Goal: Contribute content: Add original content to the website for others to see

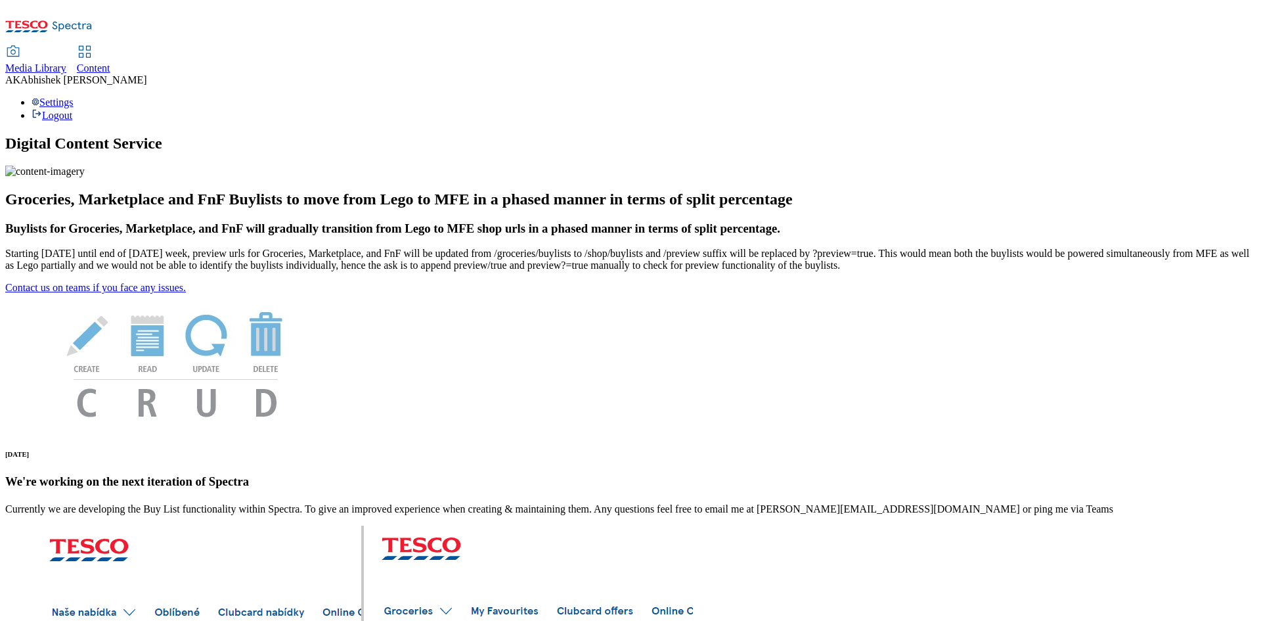
click at [110, 62] on span "Content" at bounding box center [93, 67] width 33 height 11
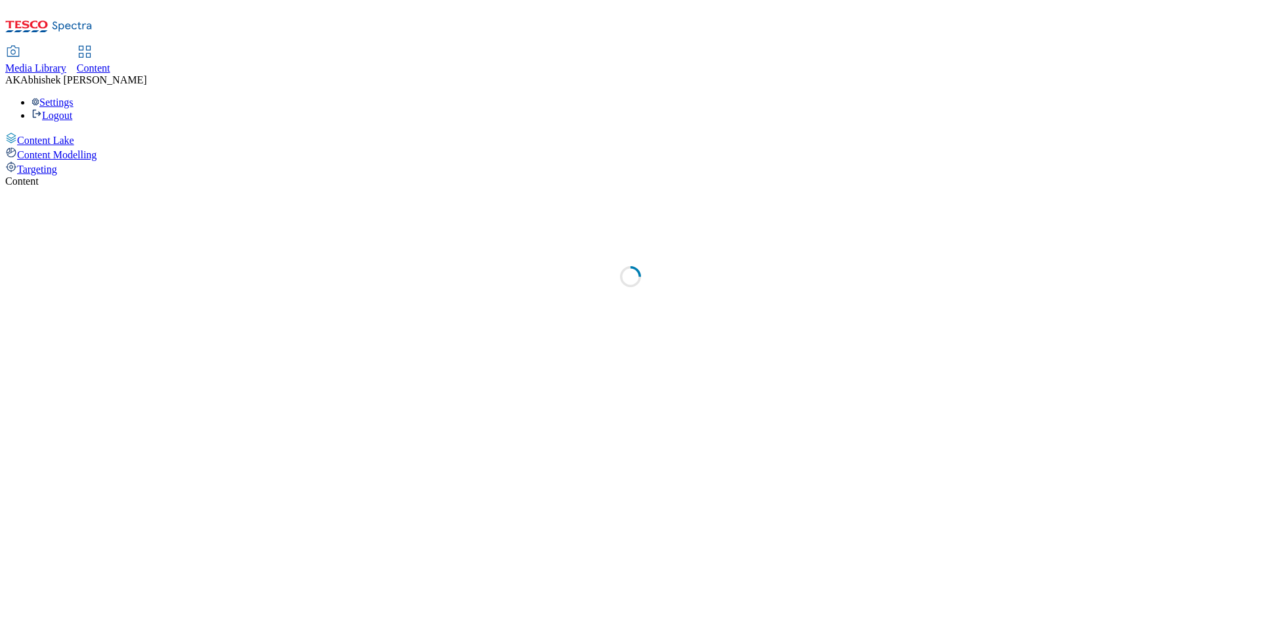
select select "ghs-uk"
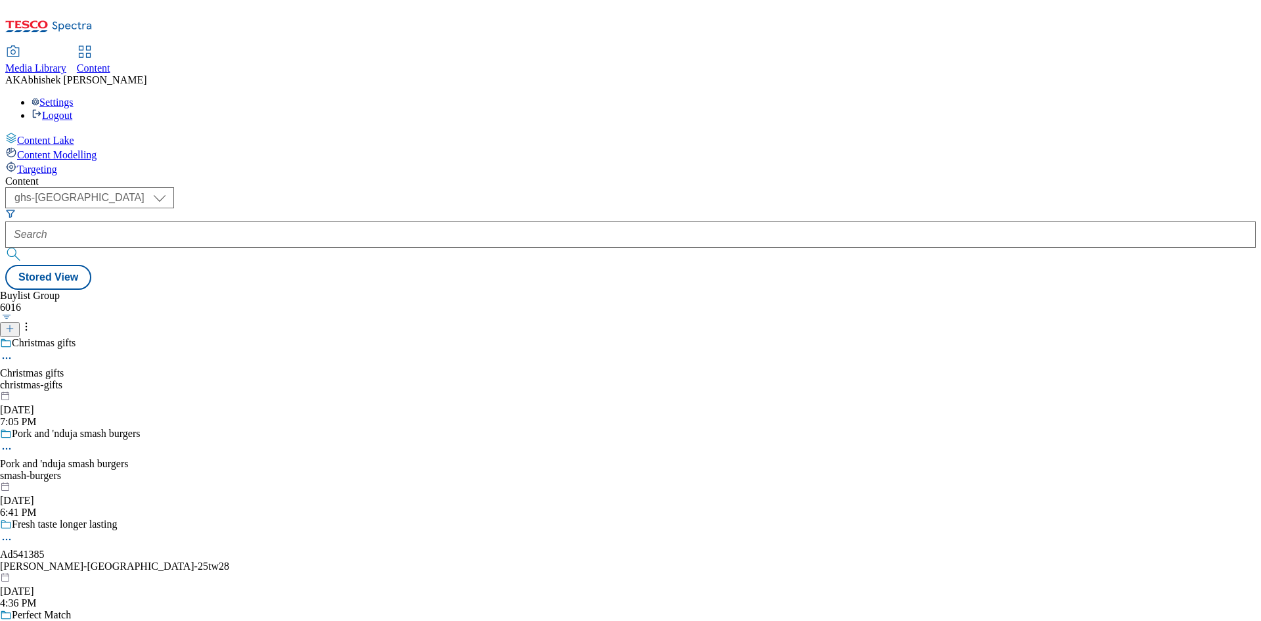
click at [14, 324] on icon at bounding box center [9, 328] width 9 height 9
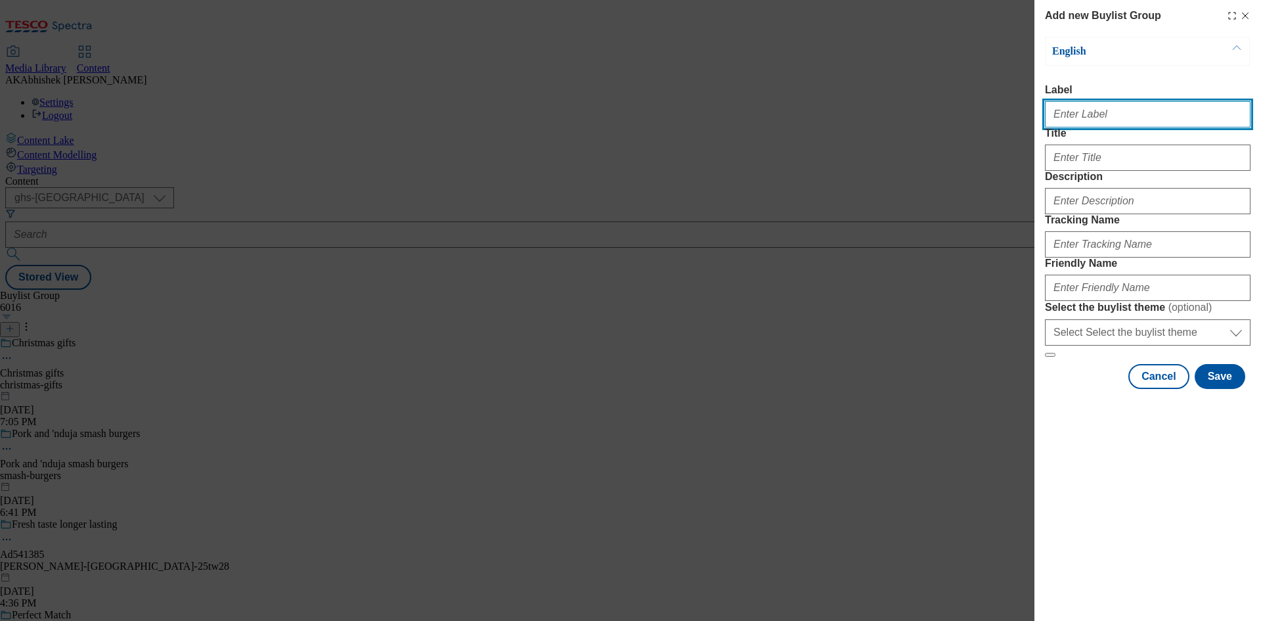
click at [1113, 117] on input "Label" at bounding box center [1148, 114] width 206 height 26
paste input "541829"
type input "Ad541829"
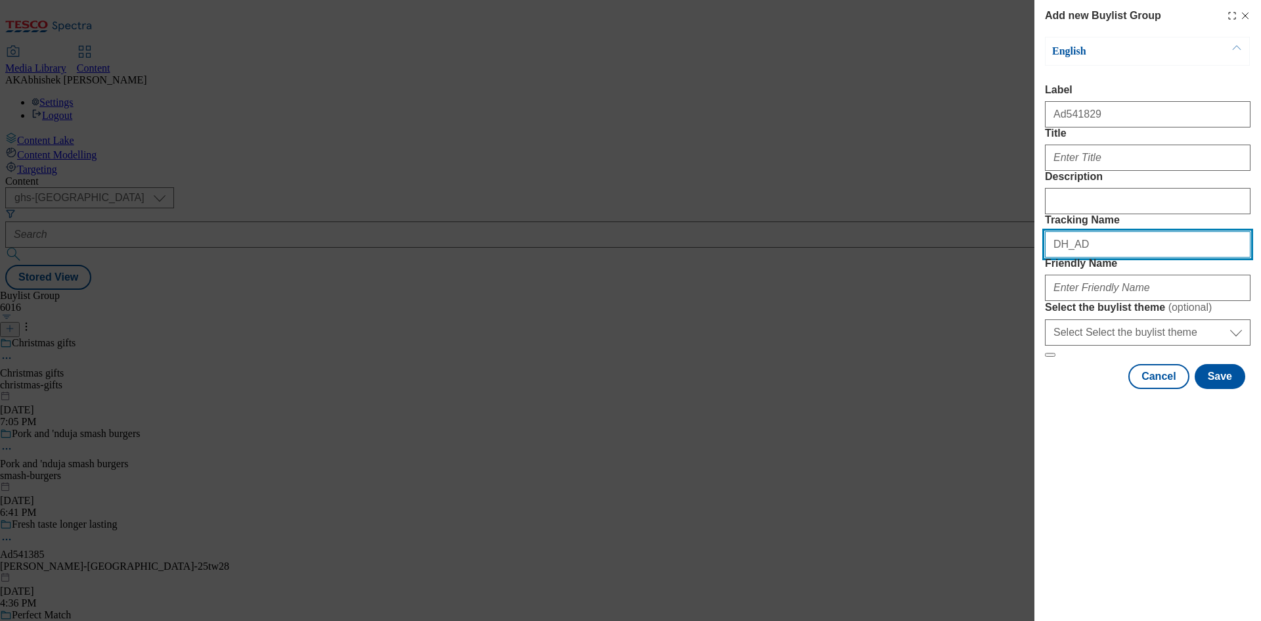
paste input "541829"
type input "DH_AD541829"
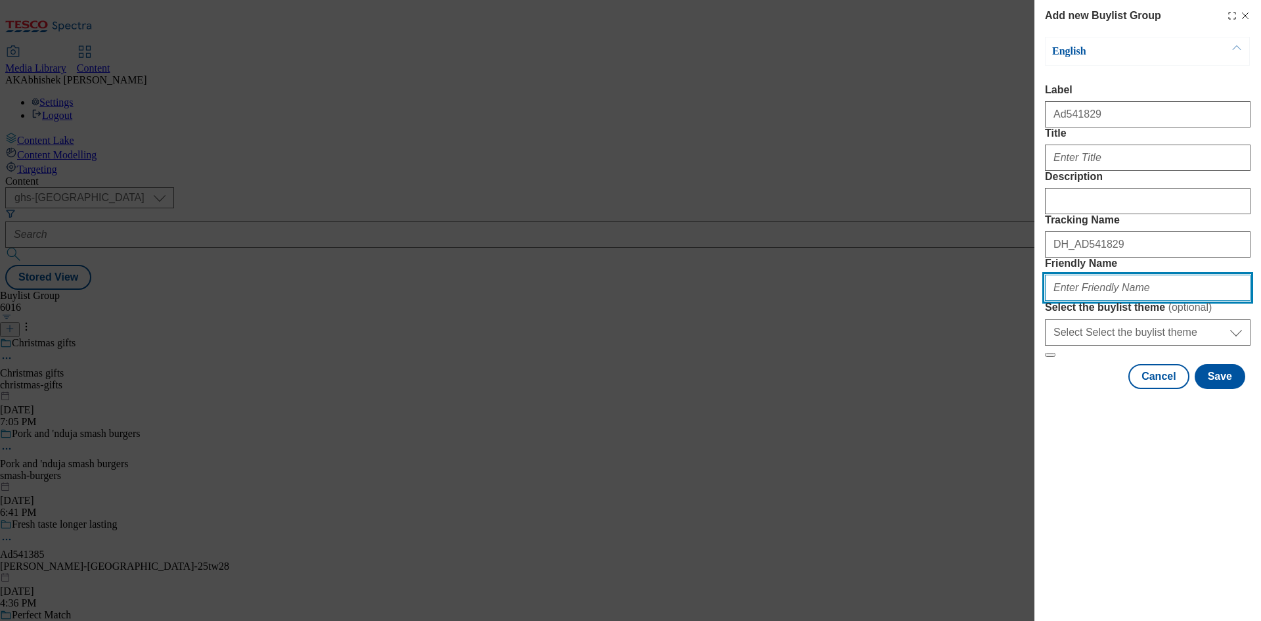
click at [1191, 301] on input "Friendly Name" at bounding box center [1148, 287] width 206 height 26
paste input "heinz-ketchup-25tw28"
type input "heinz-ketchup-25tw28"
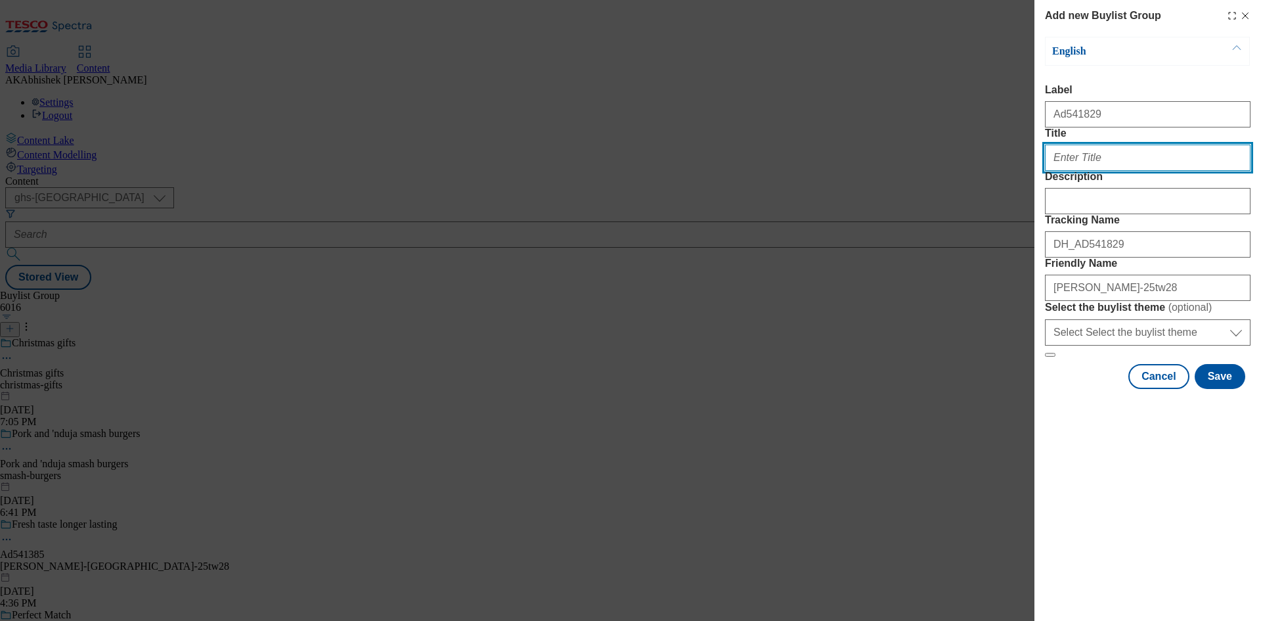
drag, startPoint x: 1100, startPoint y: 177, endPoint x: 1103, endPoint y: 187, distance: 10.2
click at [1100, 171] on input "Title" at bounding box center [1148, 157] width 206 height 26
paste input "New Heinz Zero"
type input "New Heinz Zero"
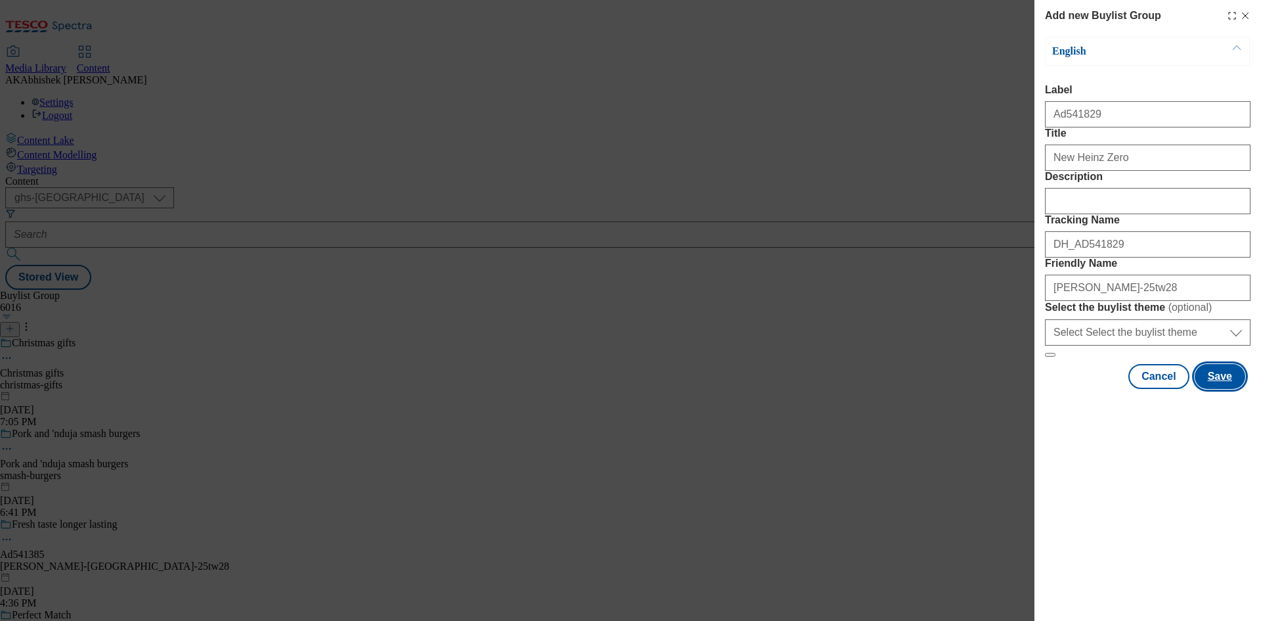
click at [1229, 389] on button "Save" at bounding box center [1220, 376] width 51 height 25
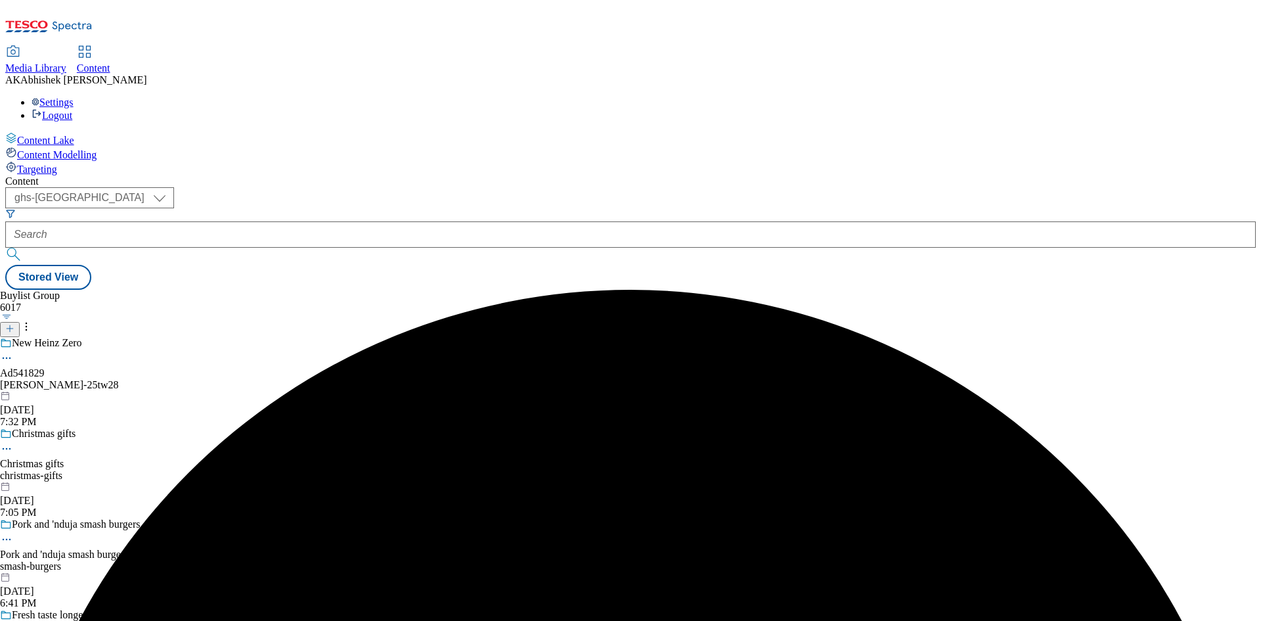
click at [229, 337] on div "New Heinz Zero Ad541829 heinz-ketchup-25tw28 Aug 20, 2025 7:32 PM" at bounding box center [114, 382] width 229 height 91
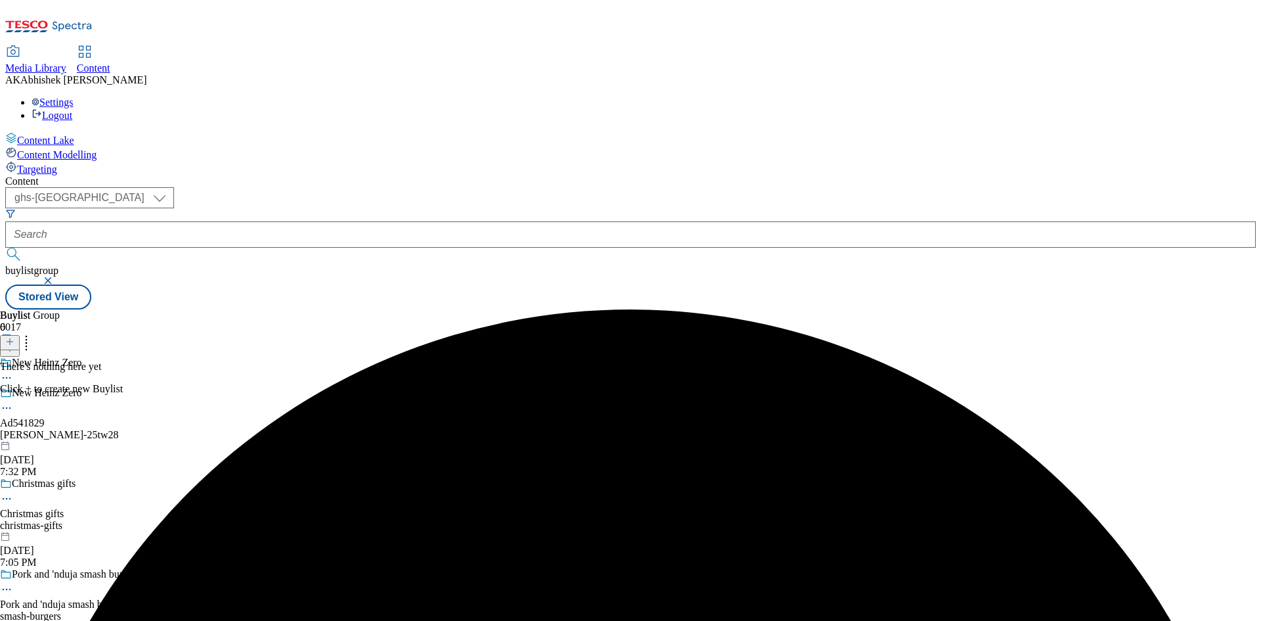
click at [14, 337] on icon at bounding box center [9, 341] width 9 height 9
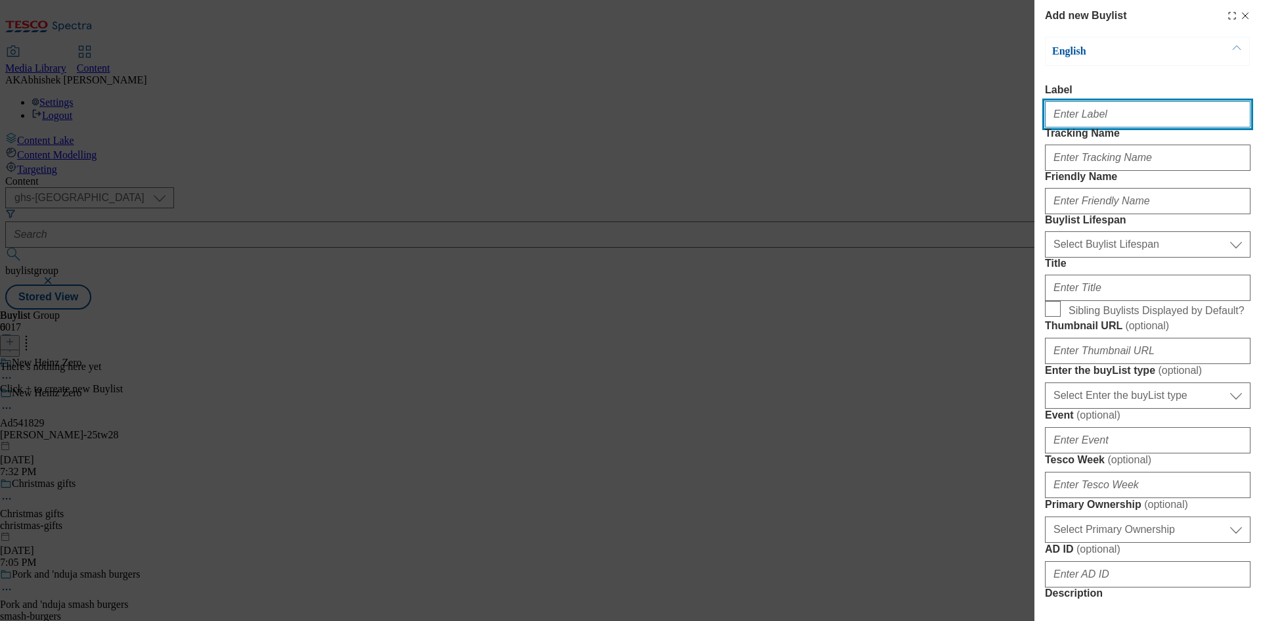
click at [1120, 115] on input "Label" at bounding box center [1148, 114] width 206 height 26
paste input "541829"
type input "Ad541829"
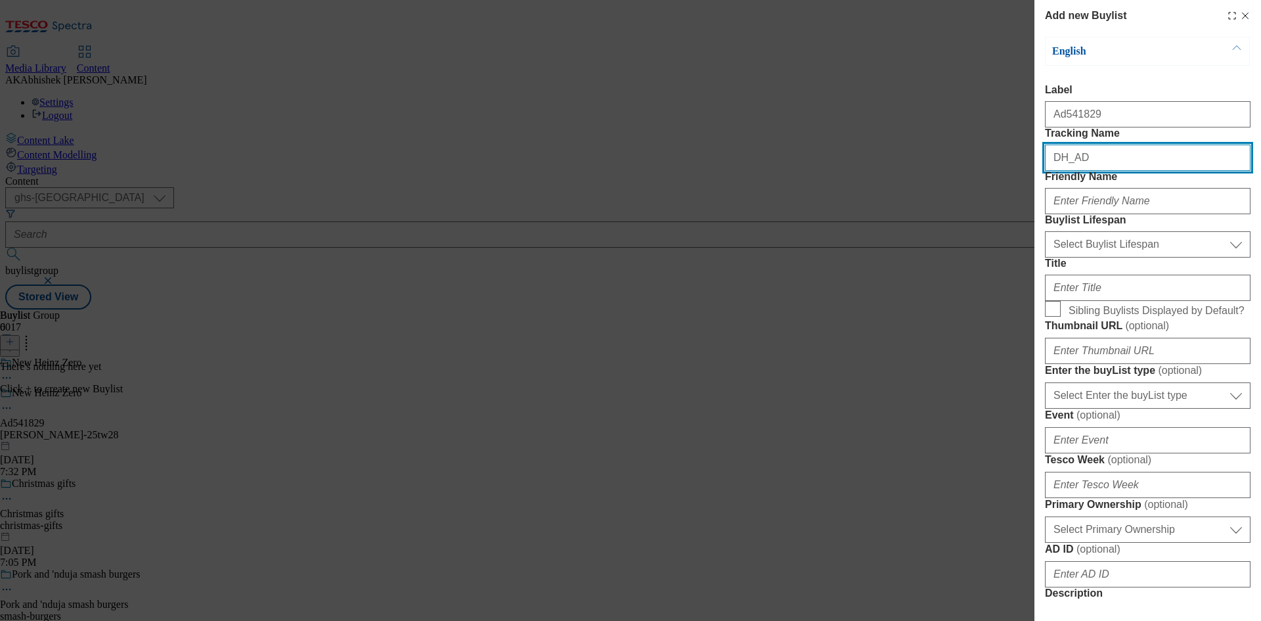
paste input "541829"
type input "DH_AD541829"
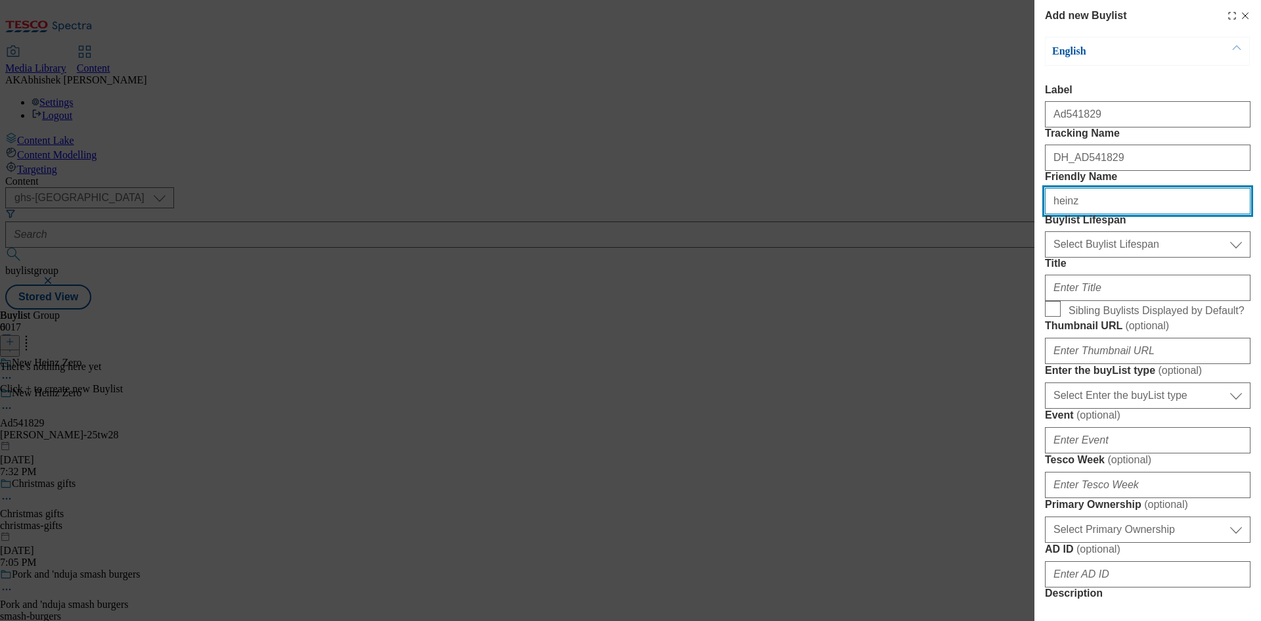
type input "heinz"
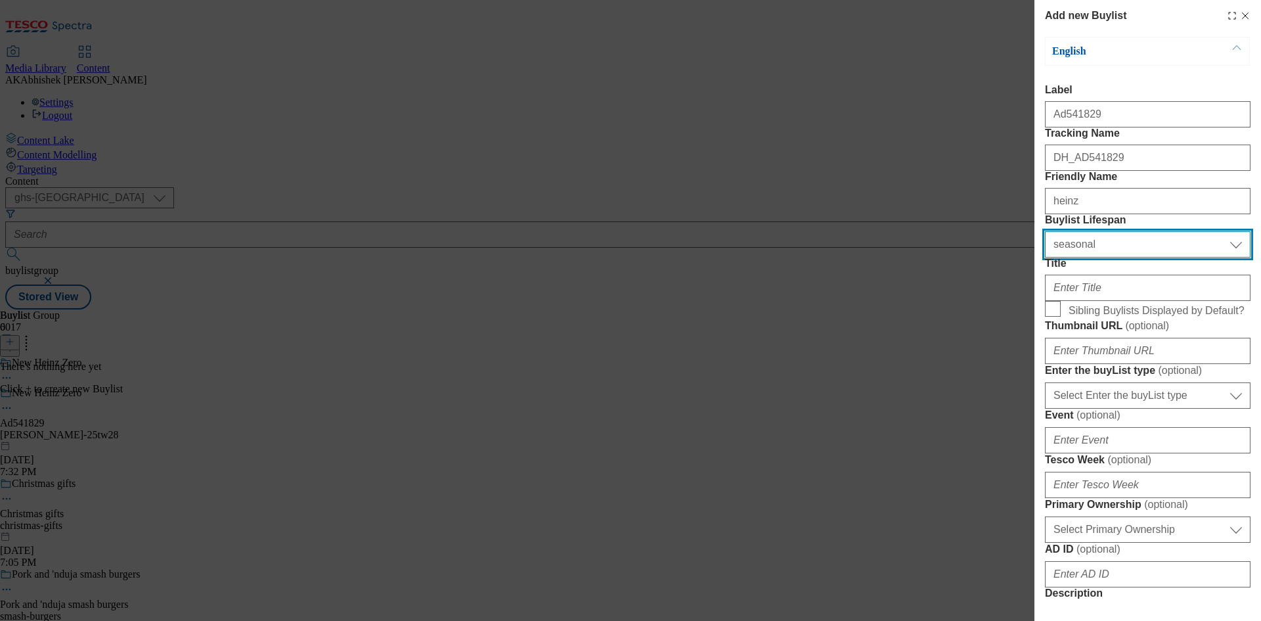
select select "tactical"
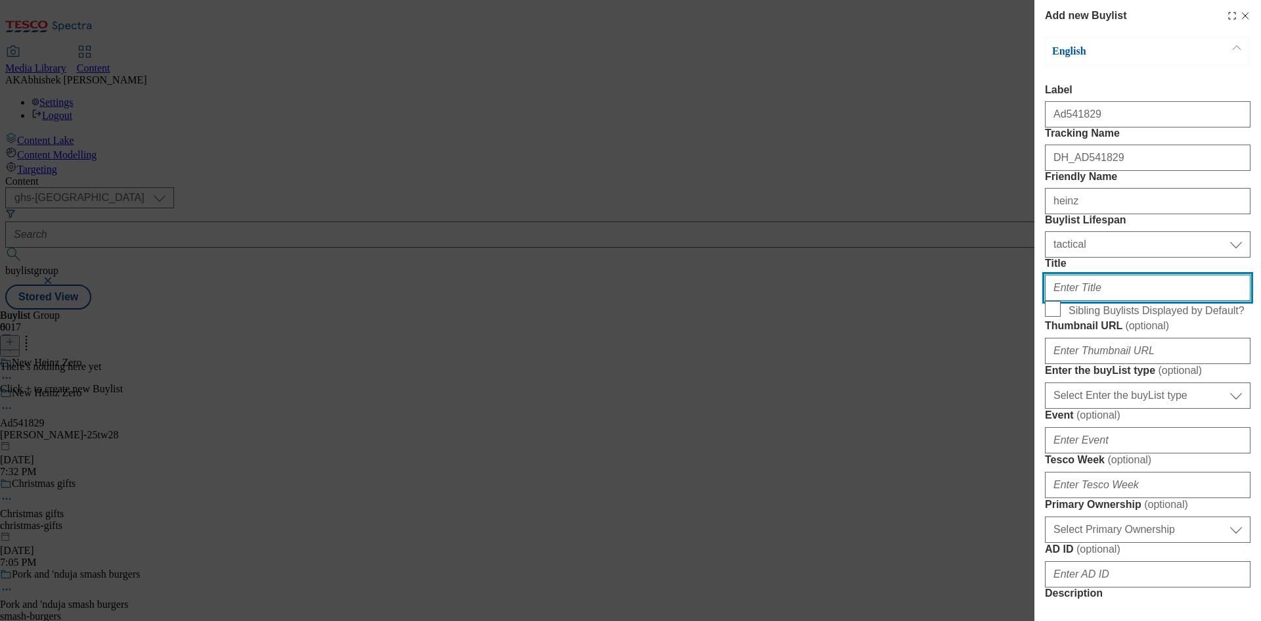
click at [1173, 301] on input "Title" at bounding box center [1148, 287] width 206 height 26
paste input "Zero added sugar. More added tomatoes."
type input "Zero added sugar. More added tomatoes."
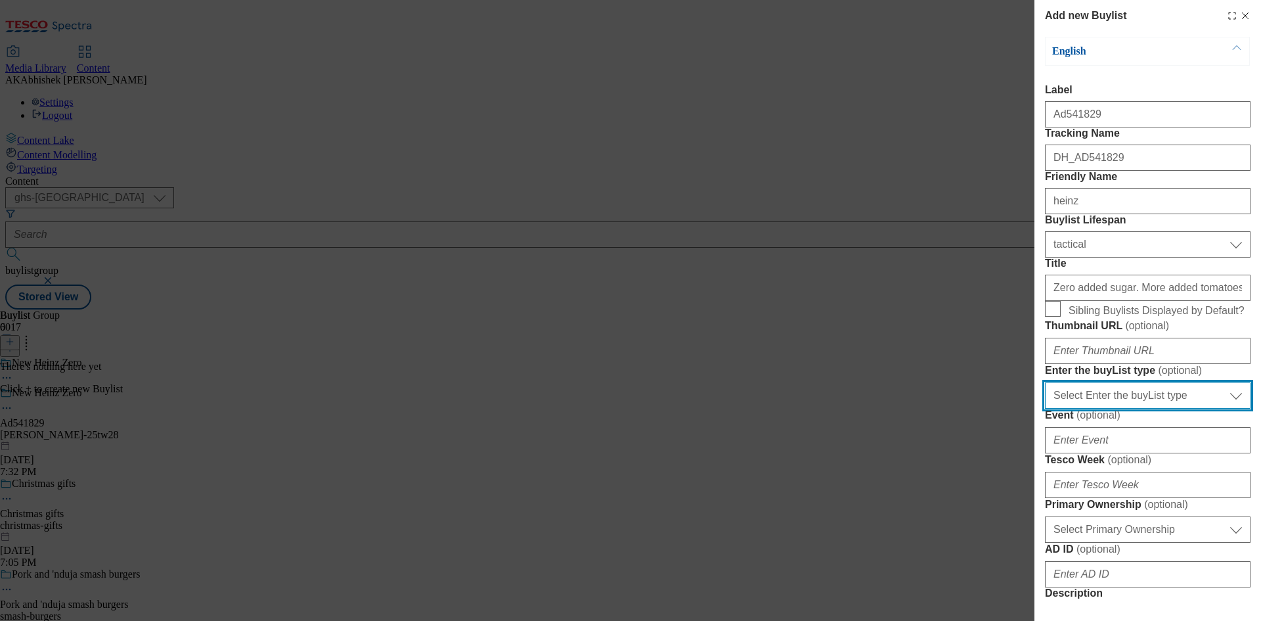
click at [1124, 408] on select "Select Enter the buyList type event supplier funded long term >4 weeks supplier…" at bounding box center [1148, 395] width 206 height 26
select select "supplier funded short term 1-3 weeks"
click at [1045, 408] on select "Select Enter the buyList type event supplier funded long term >4 weeks supplier…" at bounding box center [1148, 395] width 206 height 26
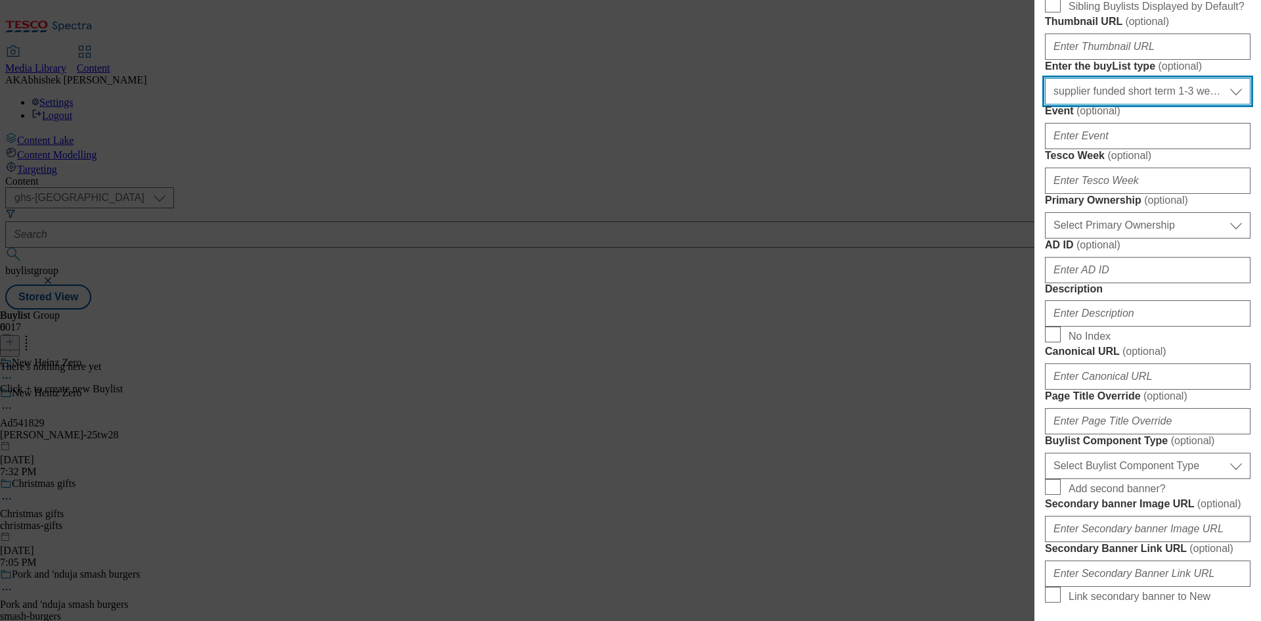
scroll to position [328, 0]
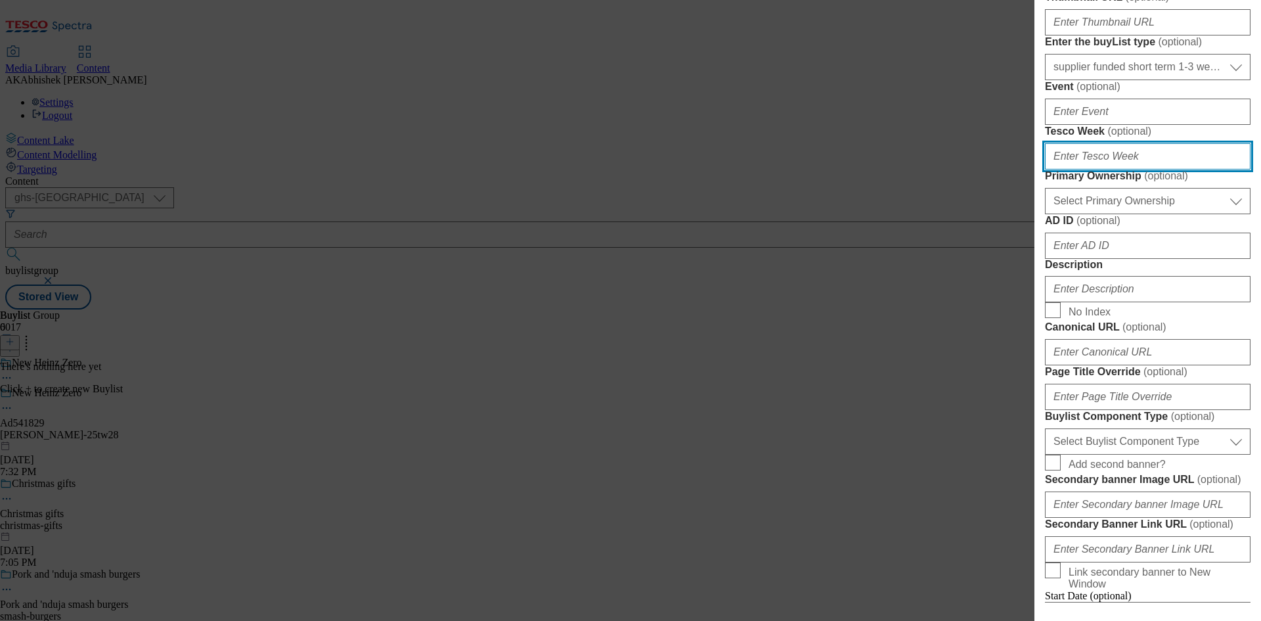
click at [1131, 169] on input "Tesco Week ( optional )" at bounding box center [1148, 156] width 206 height 26
type input "28"
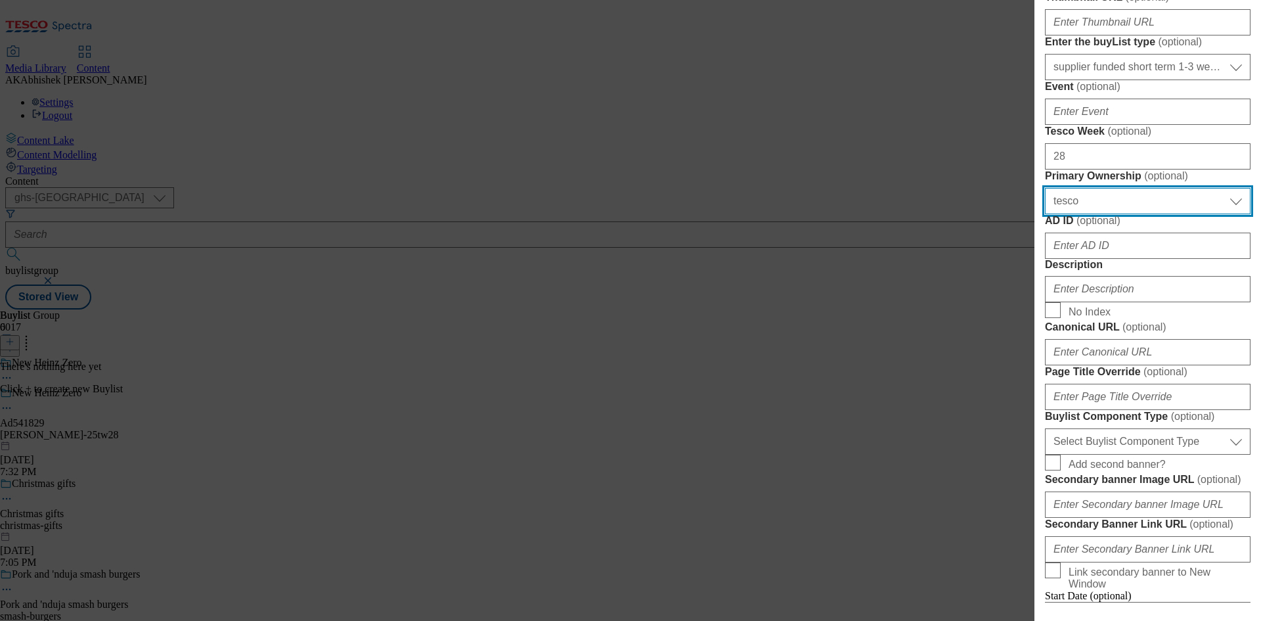
select select "dunnhumby"
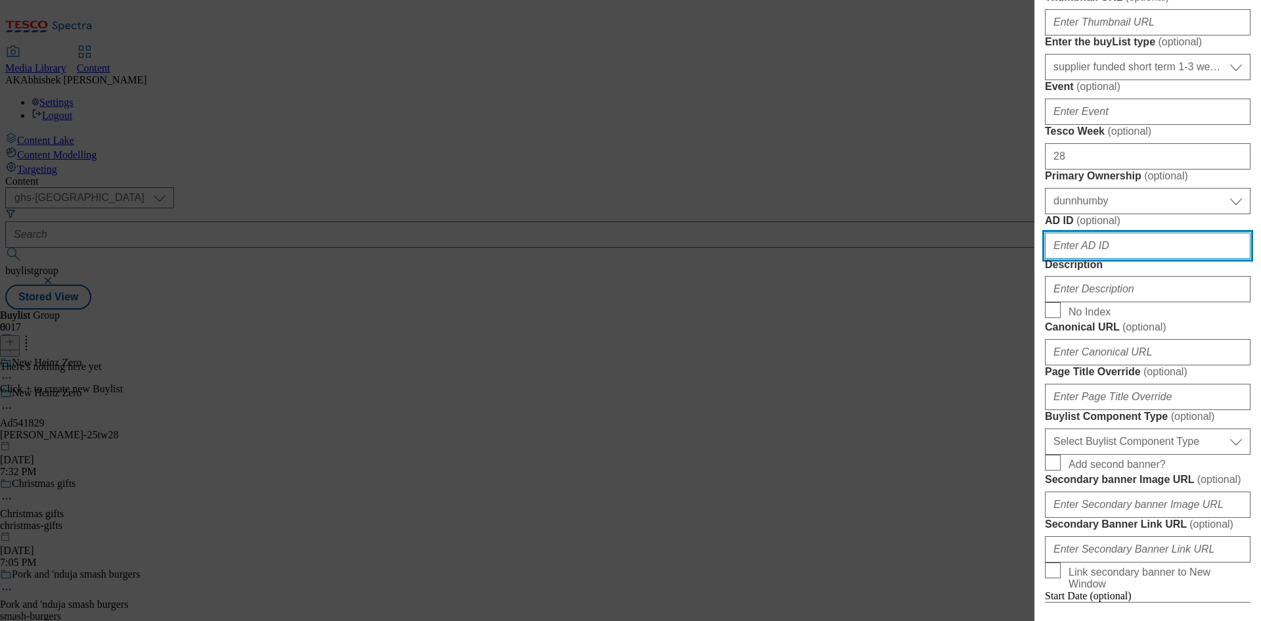
paste input "541829"
type input "541829"
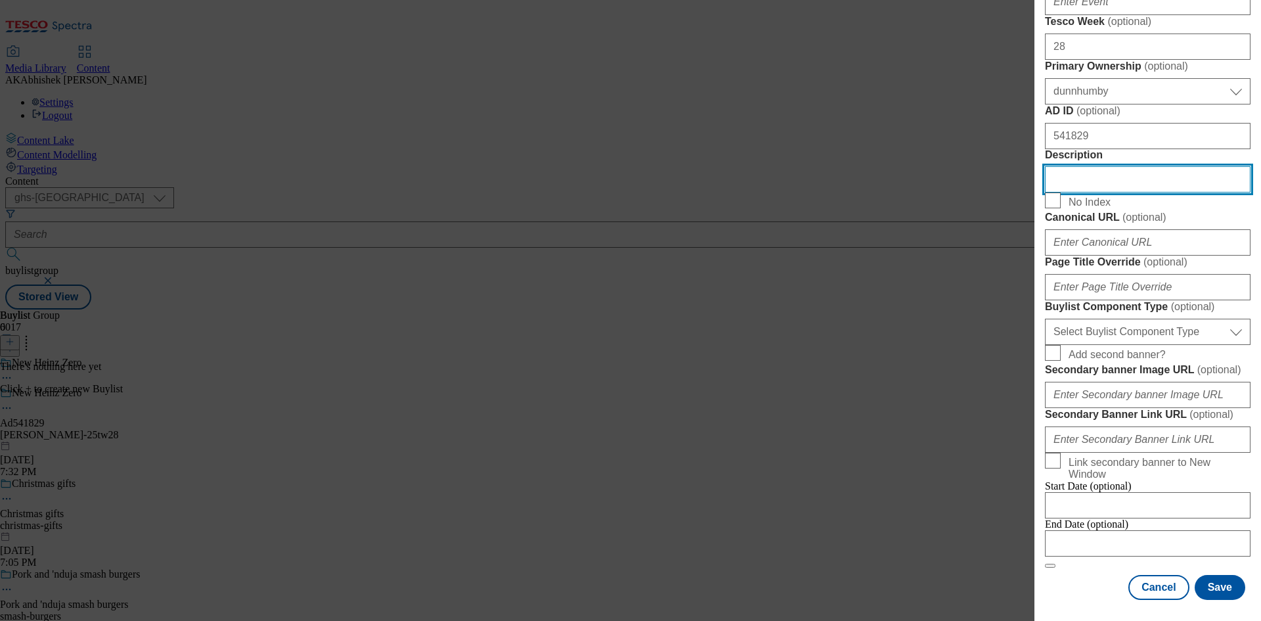
scroll to position [788, 0]
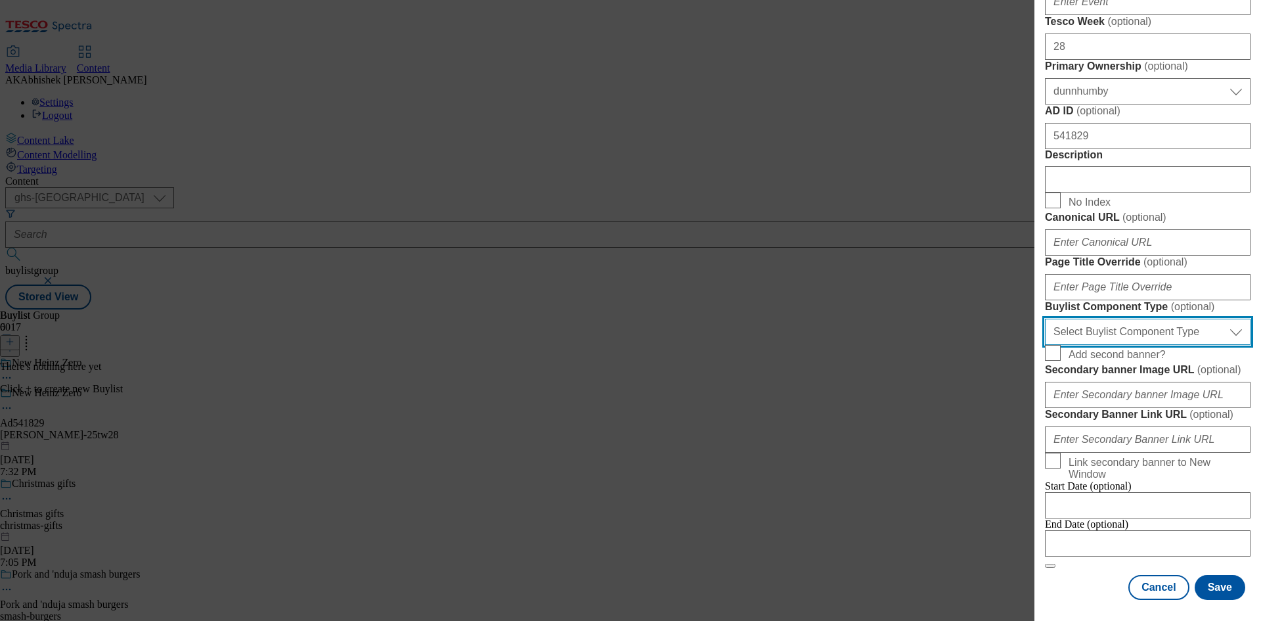
drag, startPoint x: 1139, startPoint y: 317, endPoint x: 1141, endPoint y: 333, distance: 15.9
click at [1139, 318] on select "Select Buylist Component Type Banner Competition Header Meal" at bounding box center [1148, 331] width 206 height 26
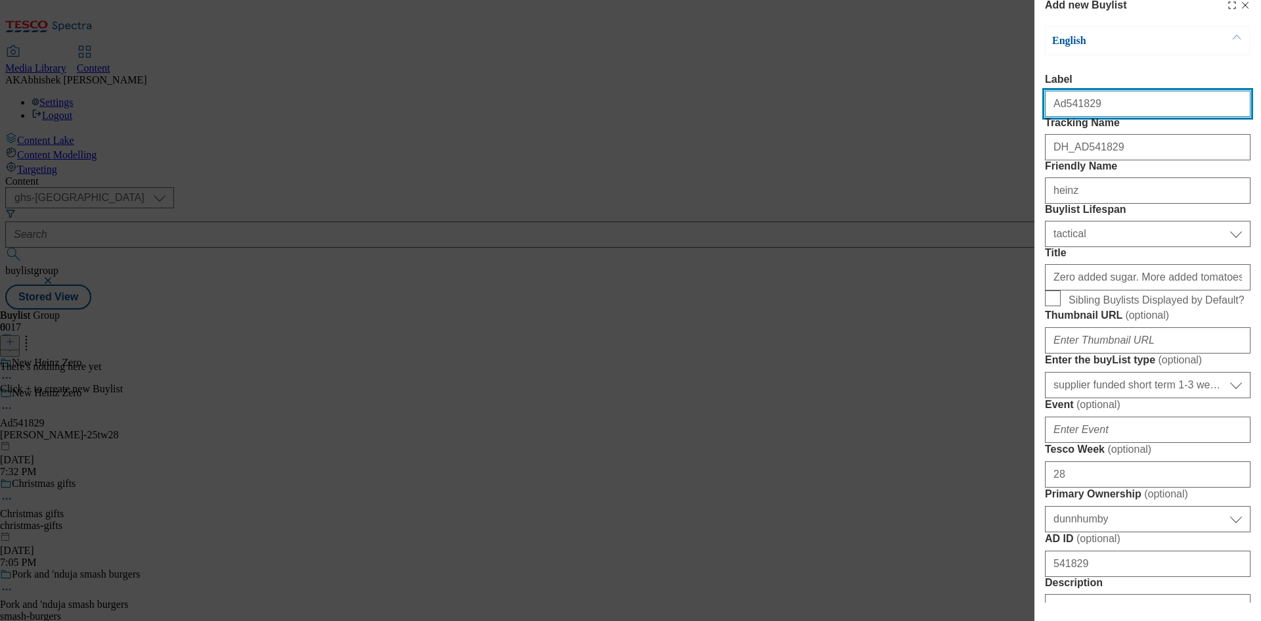
select select "Banner"
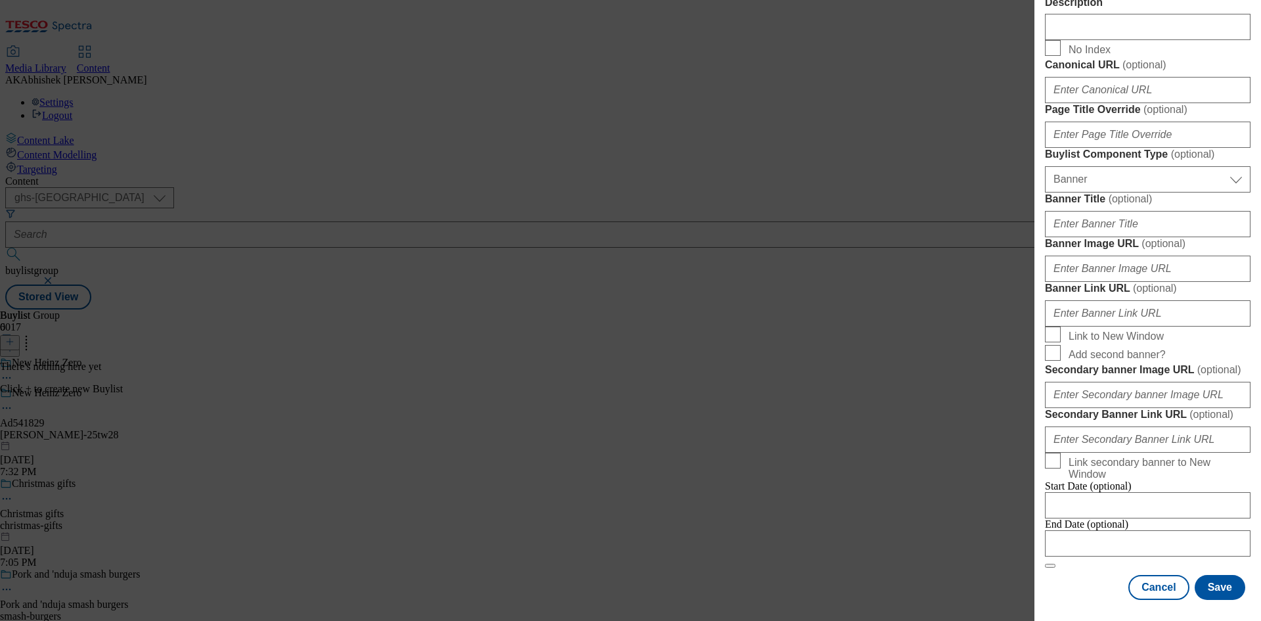
scroll to position [1151, 0]
click at [1069, 579] on div "Cancel Save" at bounding box center [1148, 587] width 206 height 25
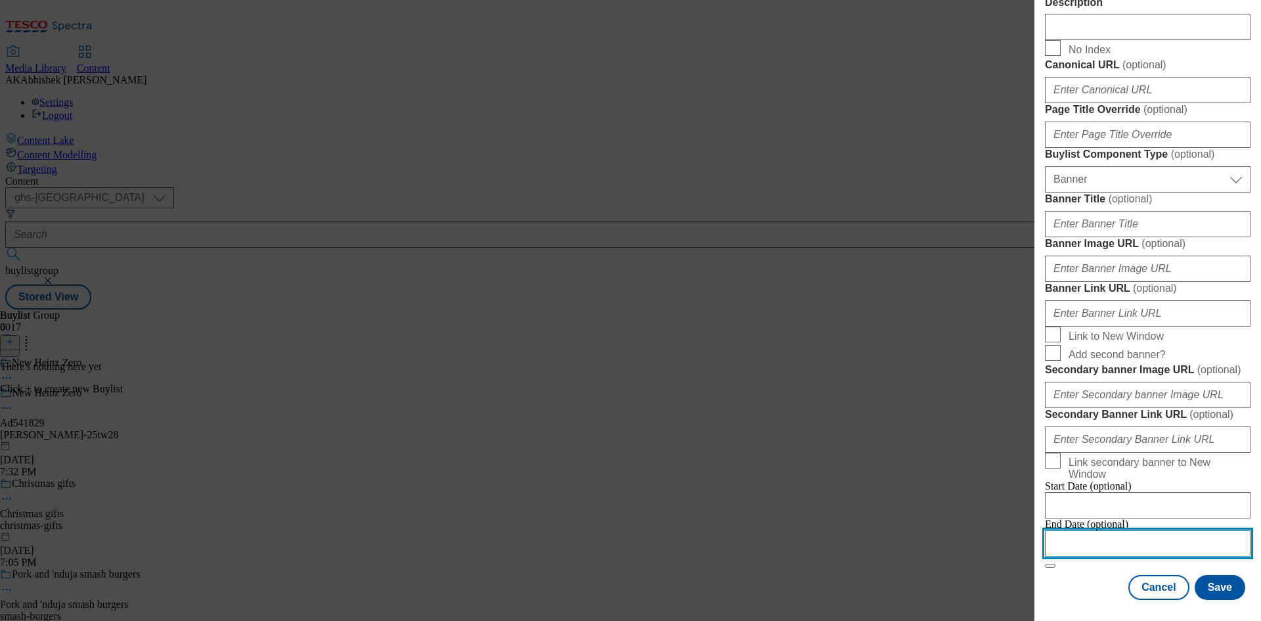
click at [1139, 540] on input "Modal" at bounding box center [1148, 543] width 206 height 26
select select "2025"
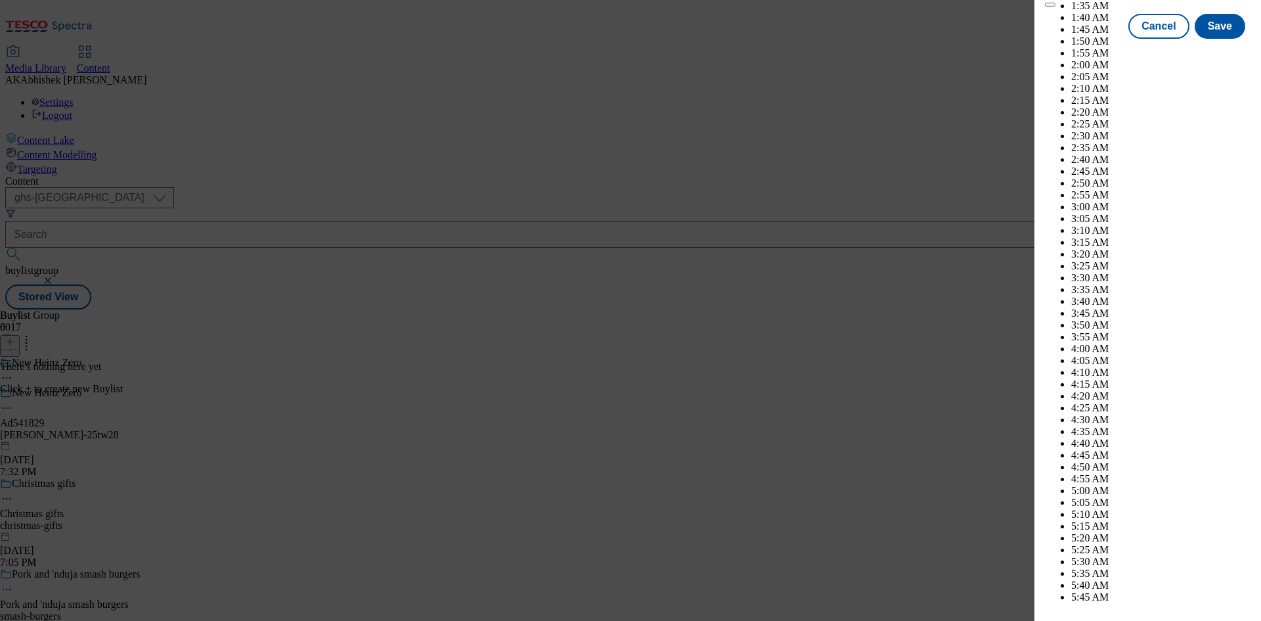
scroll to position [5679, 0]
select select "November"
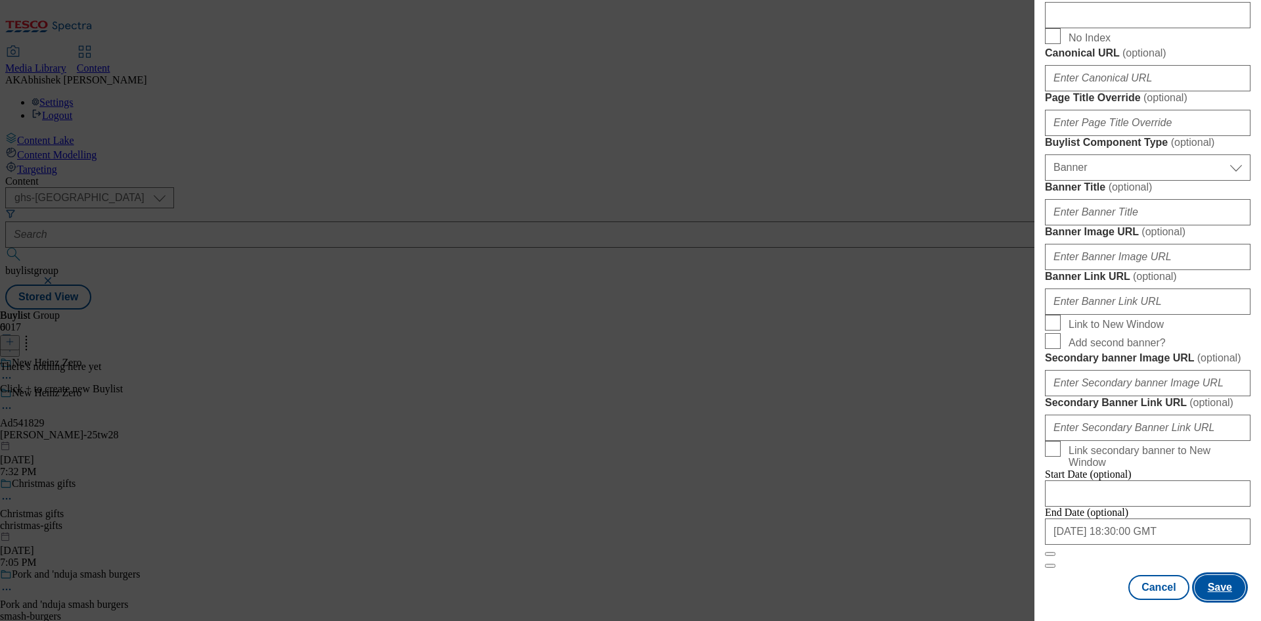
click at [1221, 592] on button "Save" at bounding box center [1220, 587] width 51 height 25
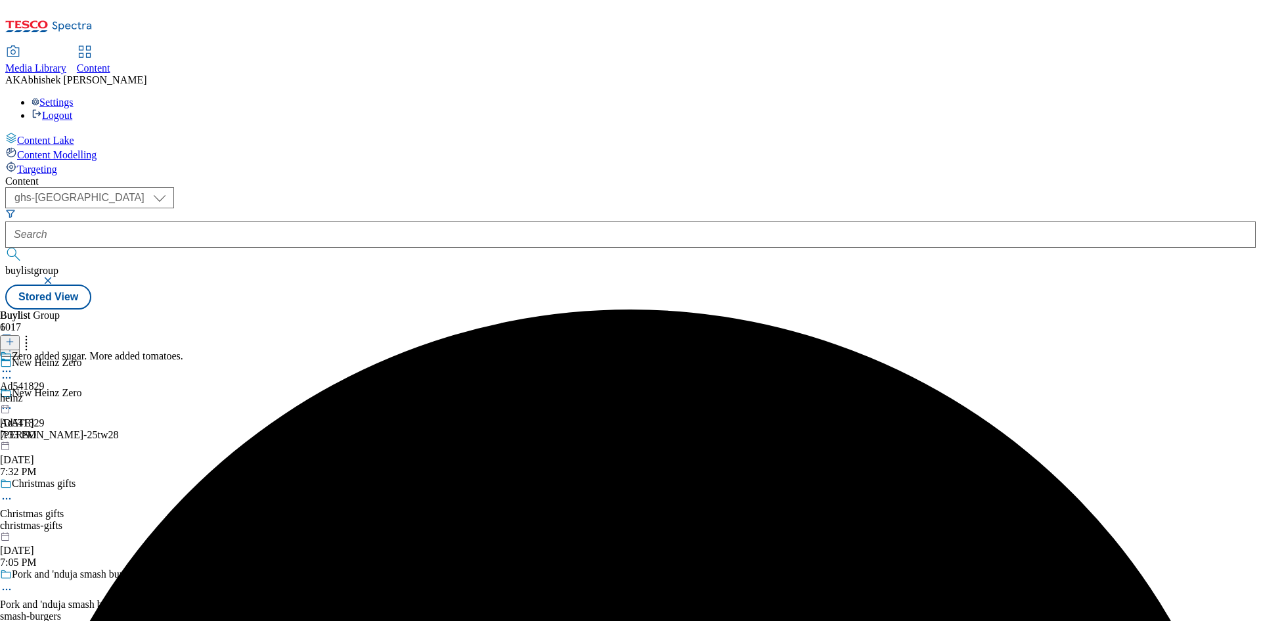
click at [183, 392] on div "heinz" at bounding box center [91, 398] width 183 height 12
click at [14, 337] on icon at bounding box center [9, 341] width 9 height 9
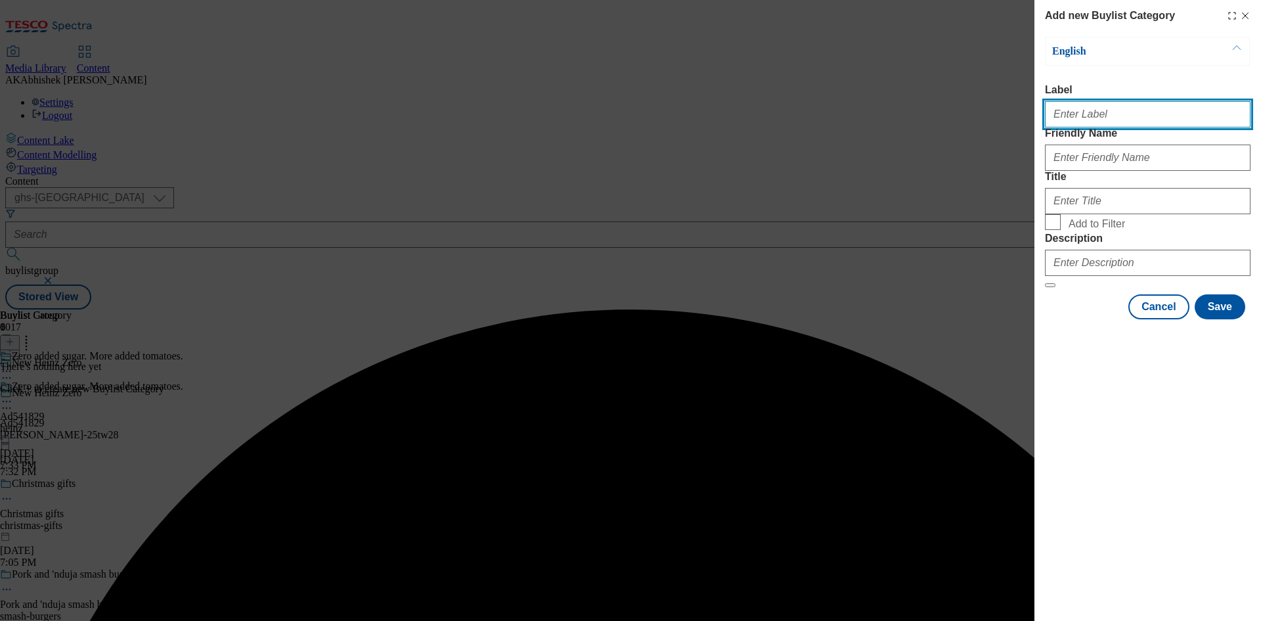
click at [1147, 114] on input "Label" at bounding box center [1148, 114] width 206 height 26
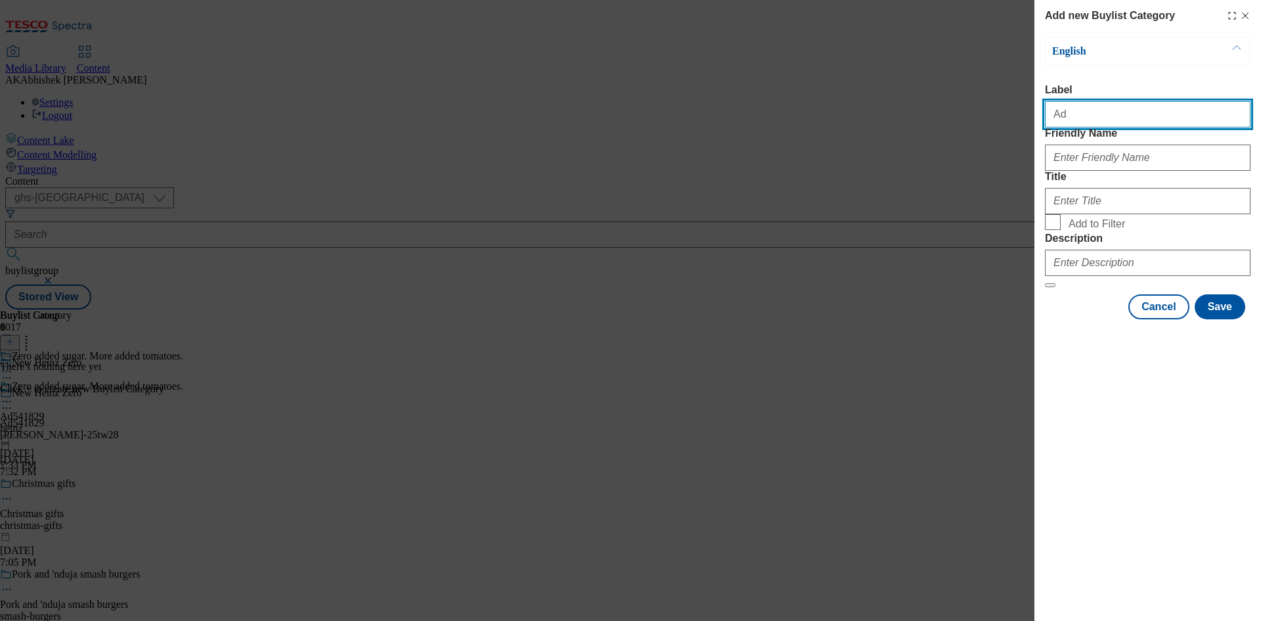
paste input "541829"
type input "Ad541829"
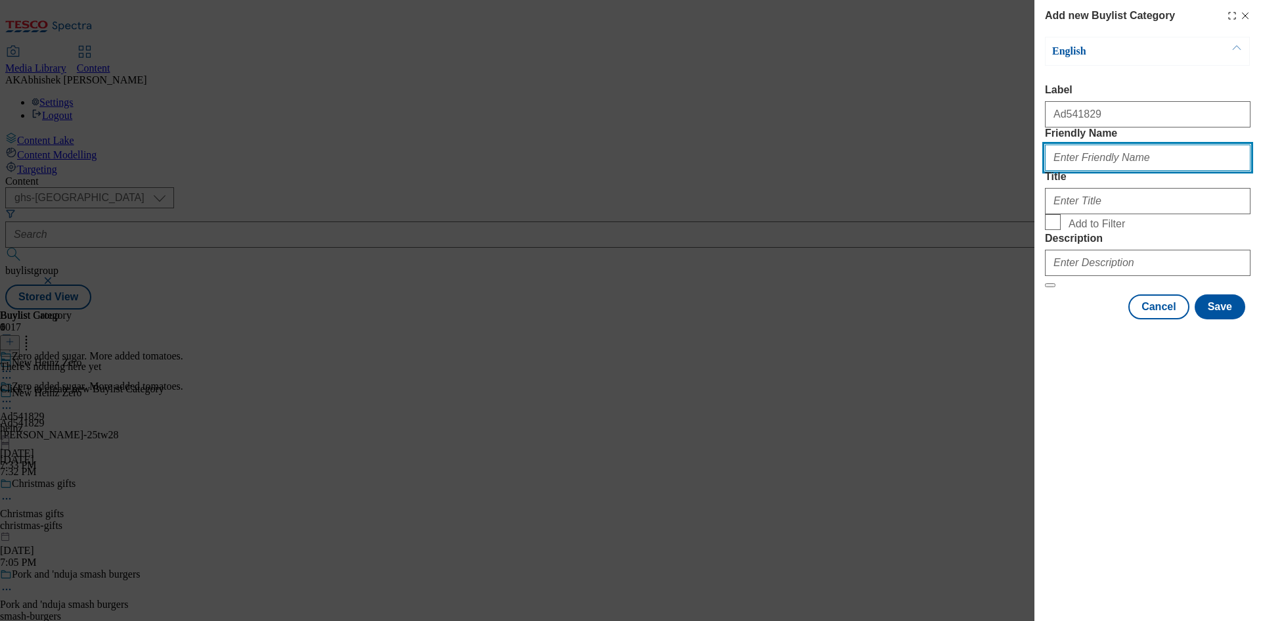
click at [1133, 171] on input "Friendly Name" at bounding box center [1148, 157] width 206 height 26
paste input "heinz-ketchup"
type input "heinz-ketchup"
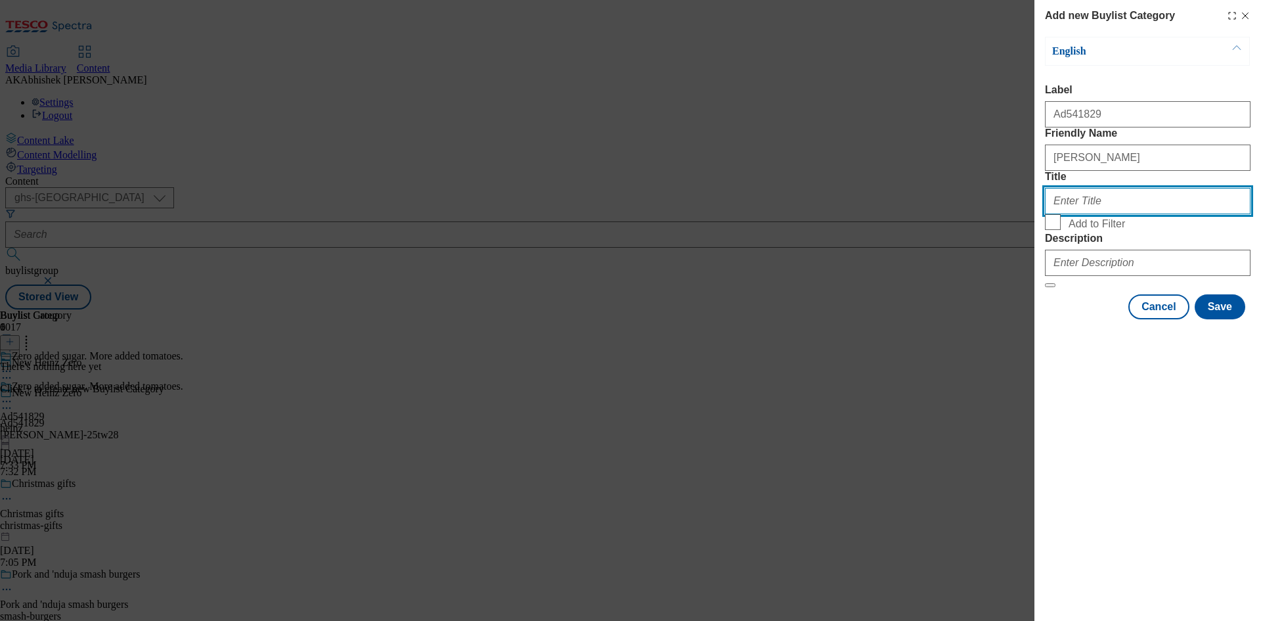
paste input "Heinz"
type input "Heinz"
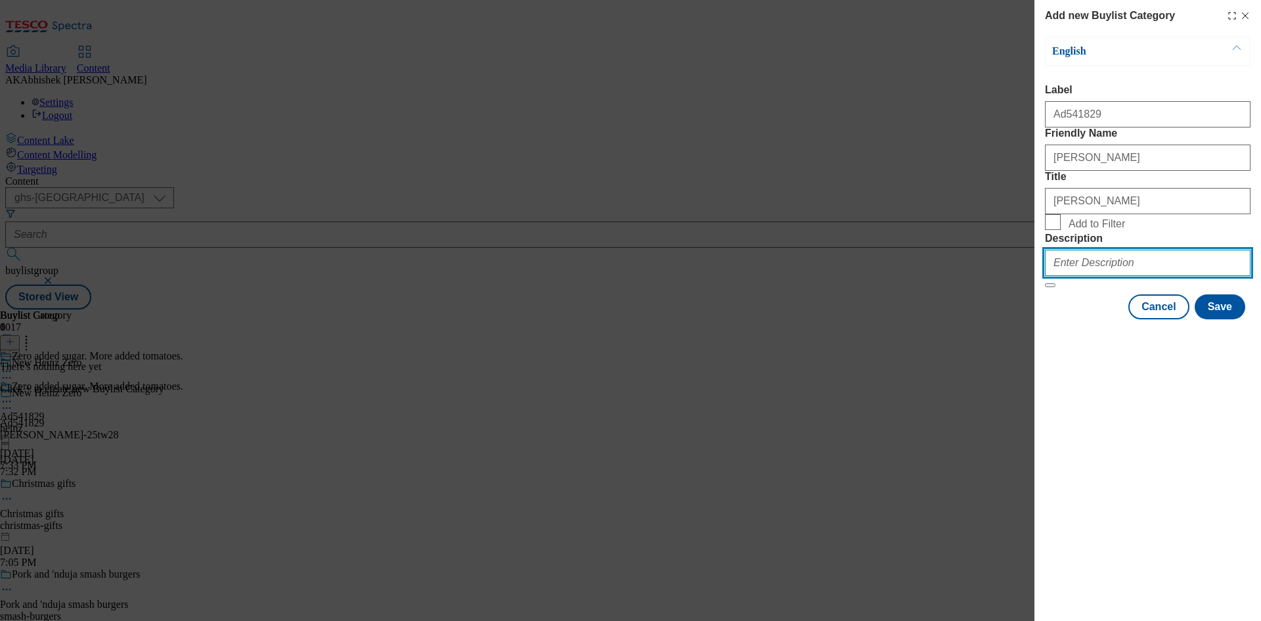
click at [1139, 276] on input "Description" at bounding box center [1148, 263] width 206 height 26
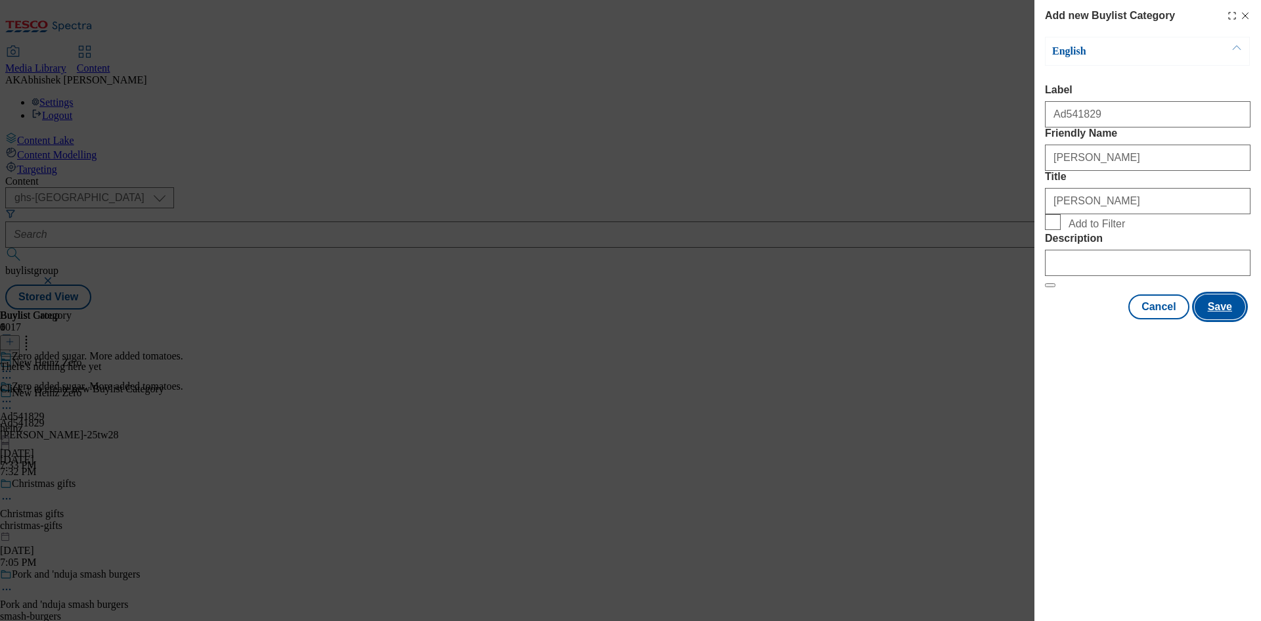
click at [1213, 319] on button "Save" at bounding box center [1220, 306] width 51 height 25
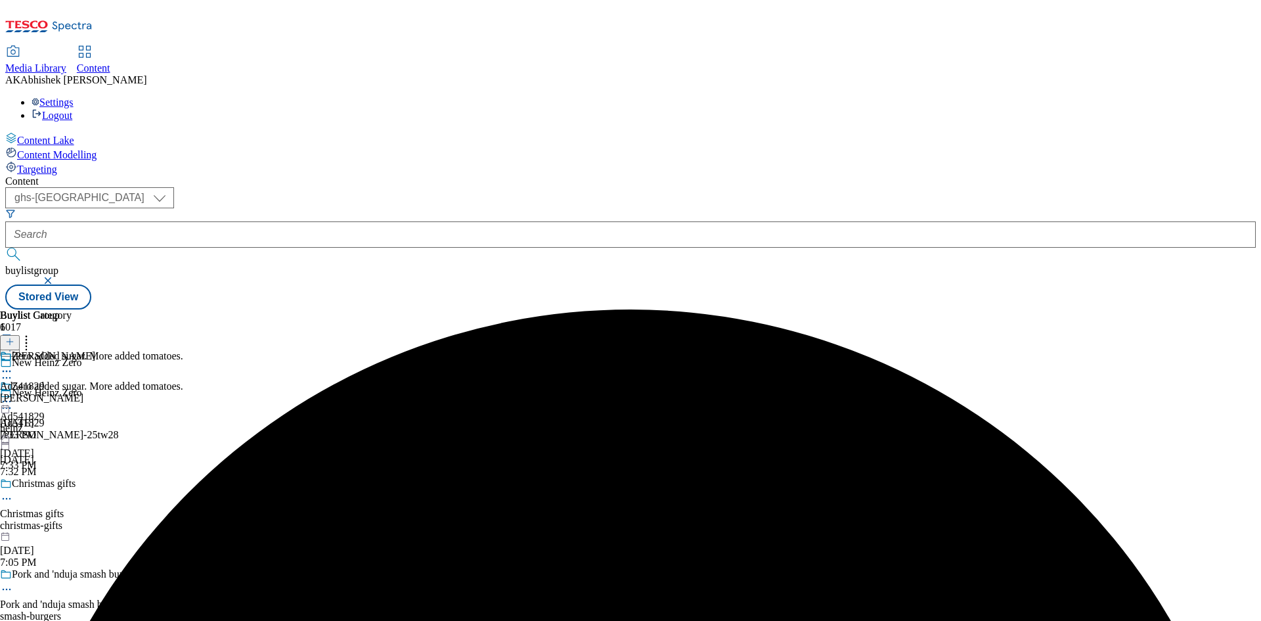
click at [95, 392] on div "heinz-ketchup" at bounding box center [47, 398] width 95 height 12
click at [14, 337] on icon at bounding box center [9, 341] width 9 height 9
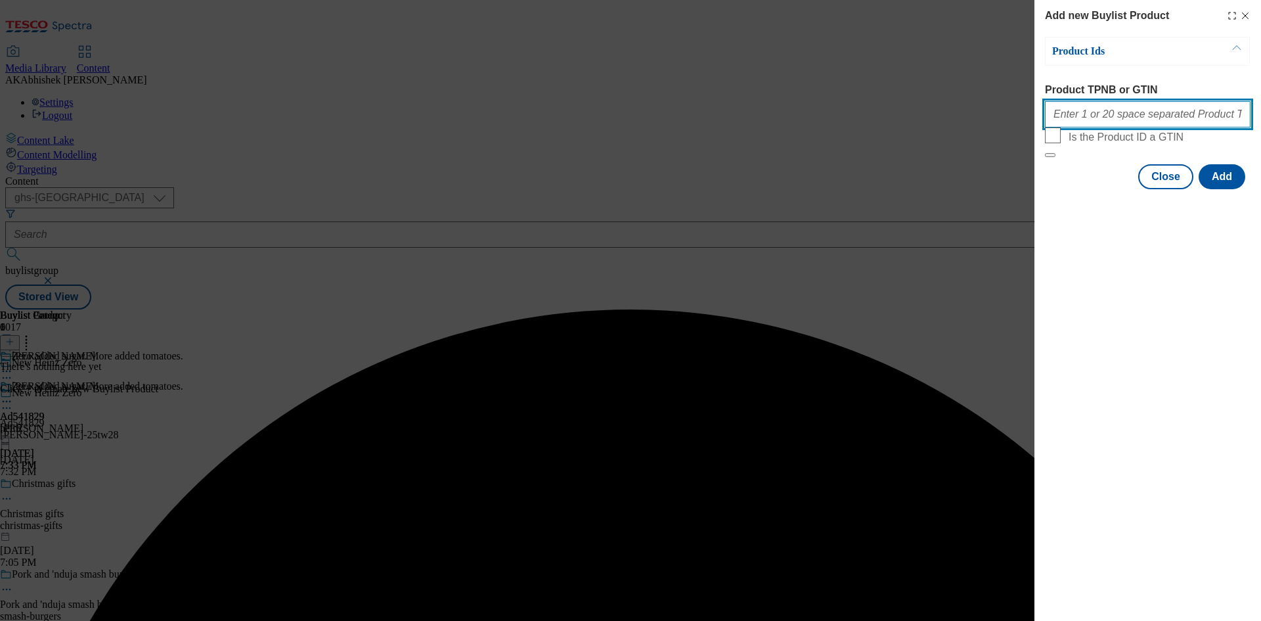
click at [1136, 118] on input "Product TPNB or GTIN" at bounding box center [1148, 114] width 206 height 26
paste input "85203299"
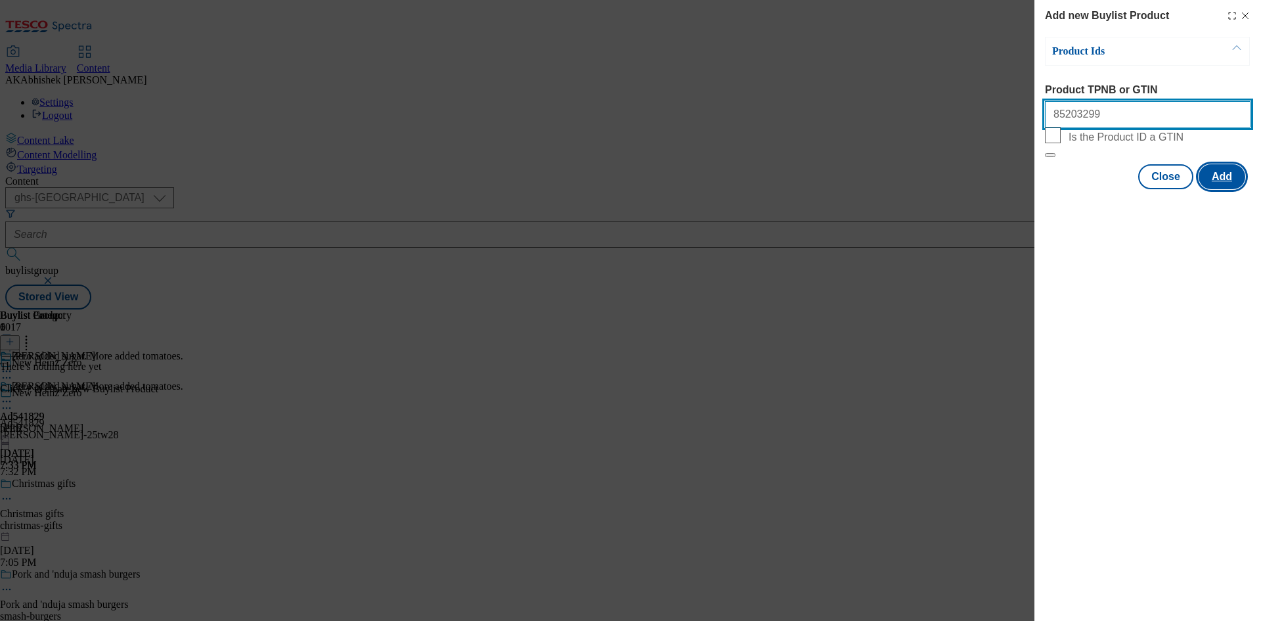
type input "85203299"
click at [1226, 189] on button "Add" at bounding box center [1221, 176] width 47 height 25
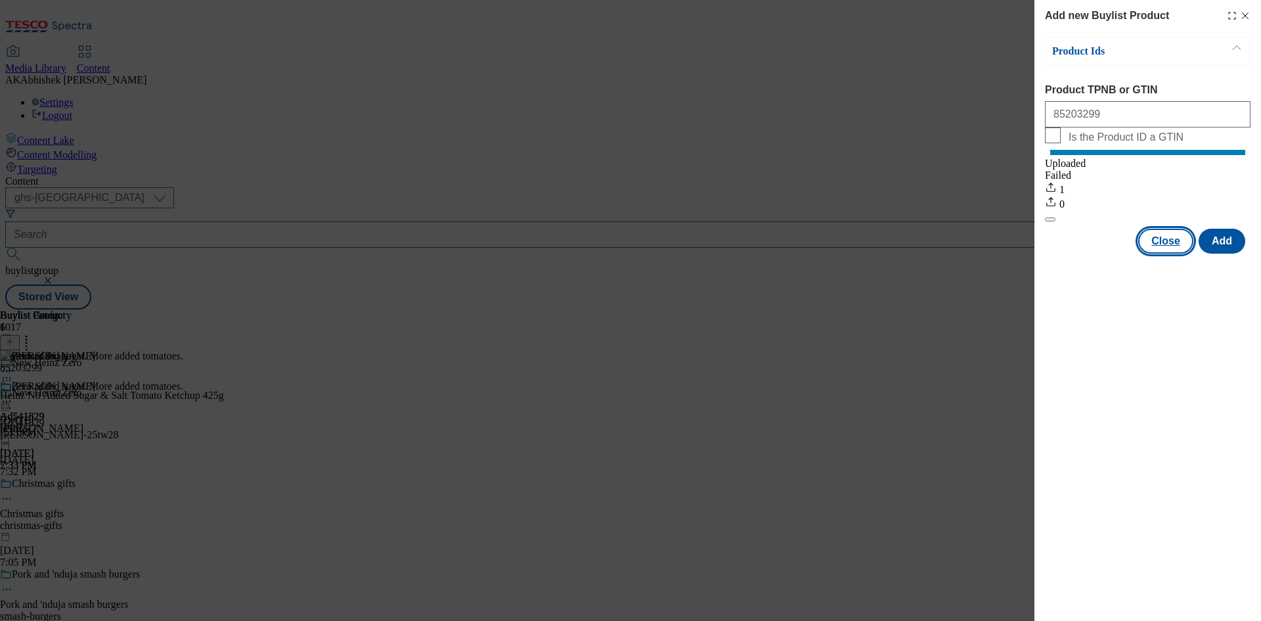
click at [1168, 253] on button "Close" at bounding box center [1165, 241] width 55 height 25
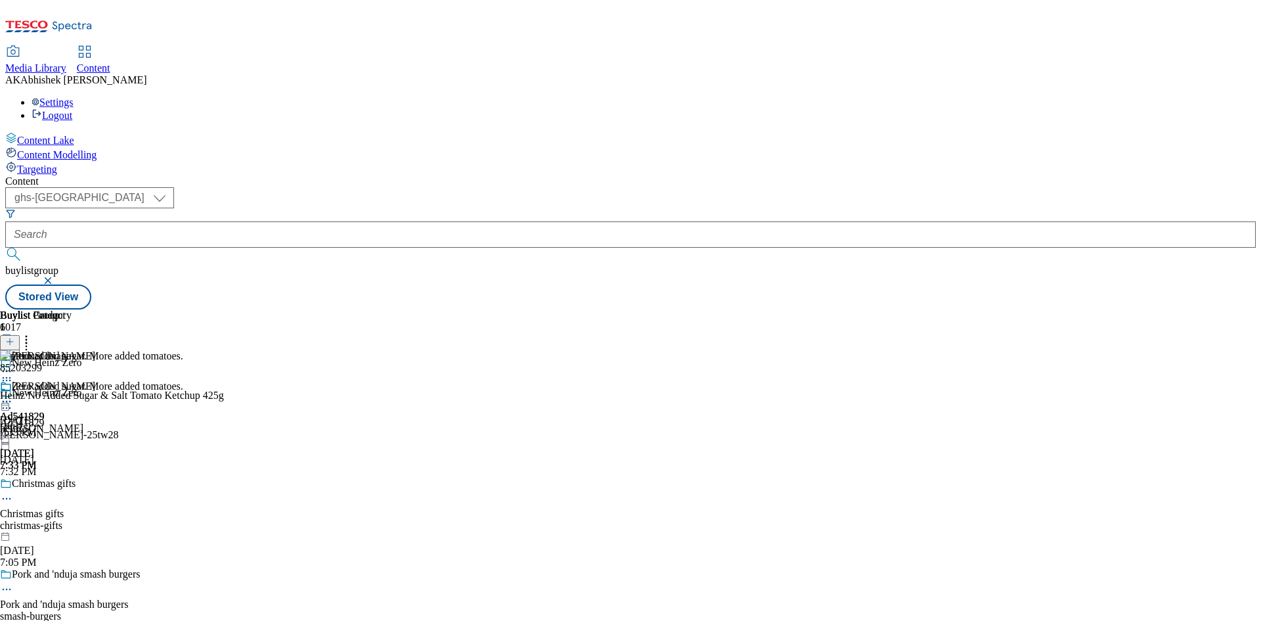
click at [13, 401] on icon at bounding box center [6, 407] width 13 height 13
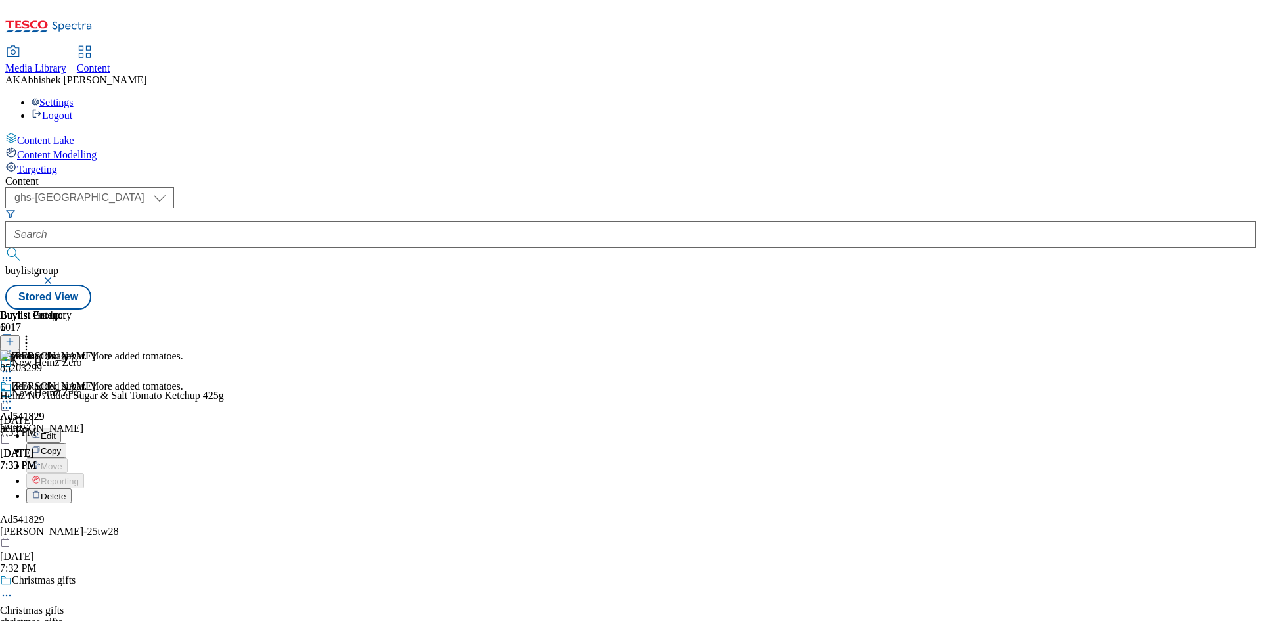
click at [56, 431] on span "Edit" at bounding box center [48, 436] width 15 height 10
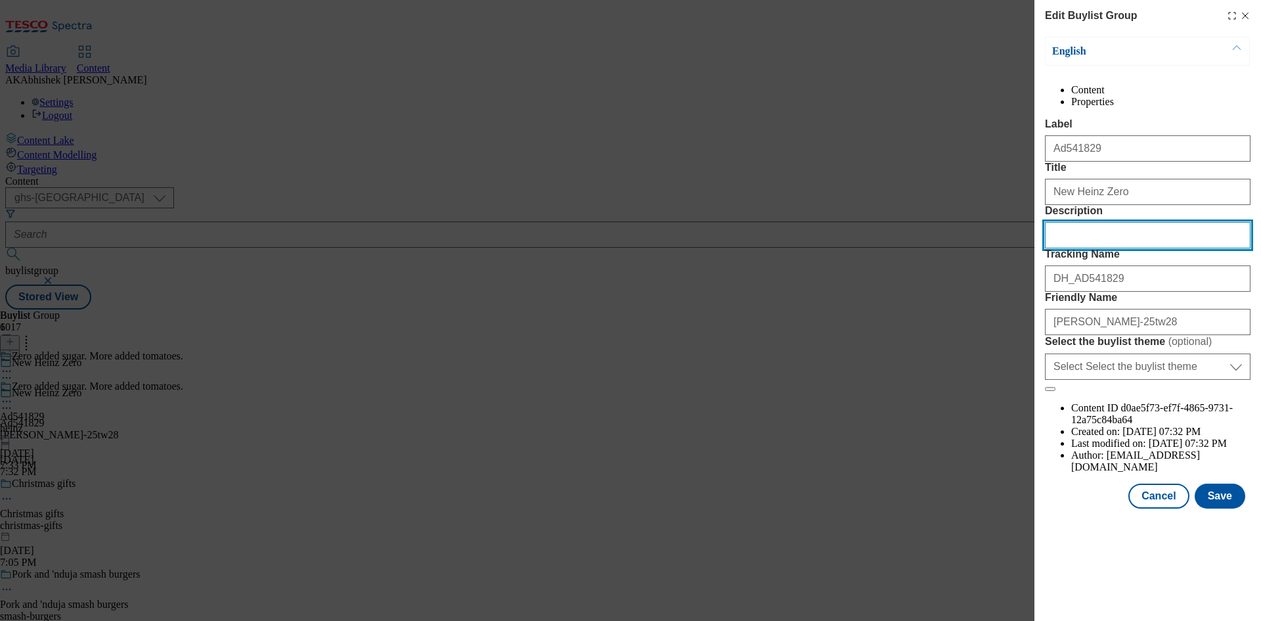
click at [1121, 248] on input "Description" at bounding box center [1148, 235] width 206 height 26
paste input "Heinz No Added Sugar & Salt Tomato Ketchup 425g"
type input "Heinz No Added Sugar & Salt Tomato Ketchup 425g"
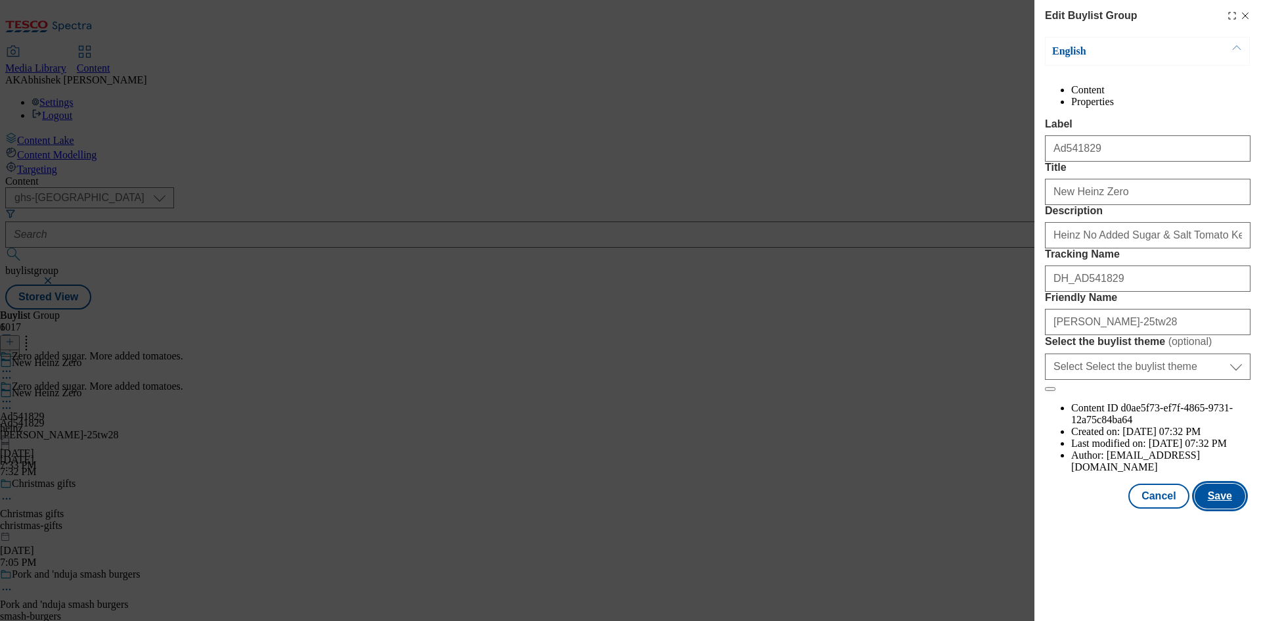
click at [1229, 508] on button "Save" at bounding box center [1220, 495] width 51 height 25
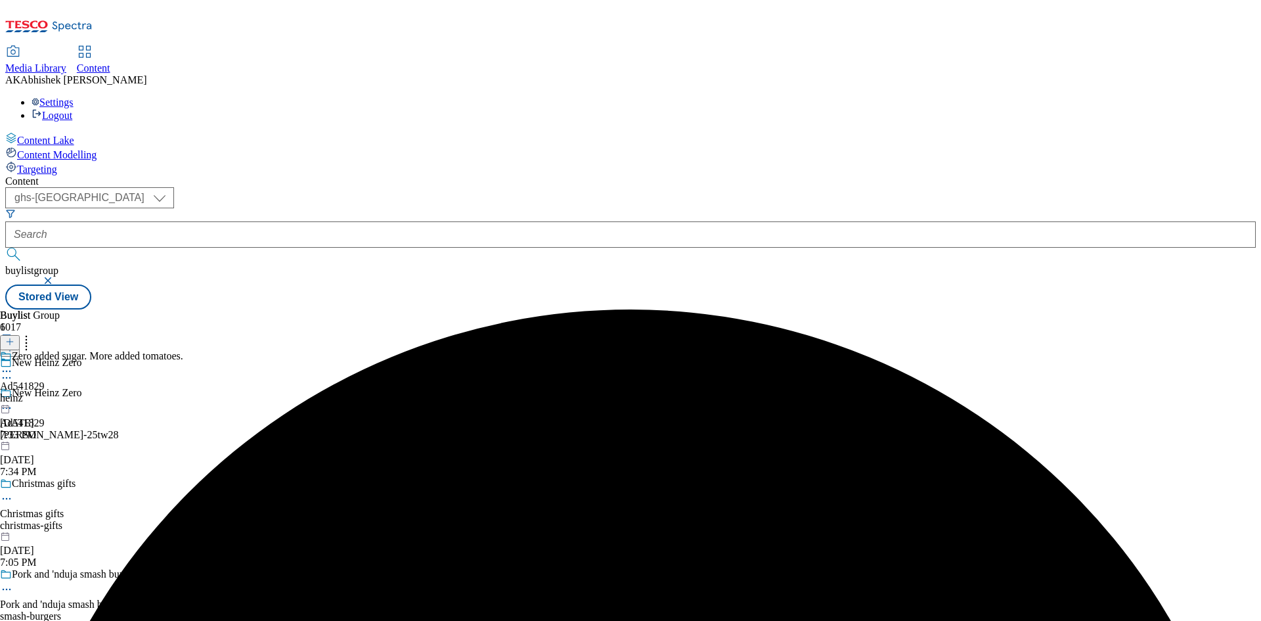
click at [13, 364] on icon at bounding box center [6, 370] width 13 height 13
click at [56, 394] on span "Edit" at bounding box center [48, 399] width 15 height 10
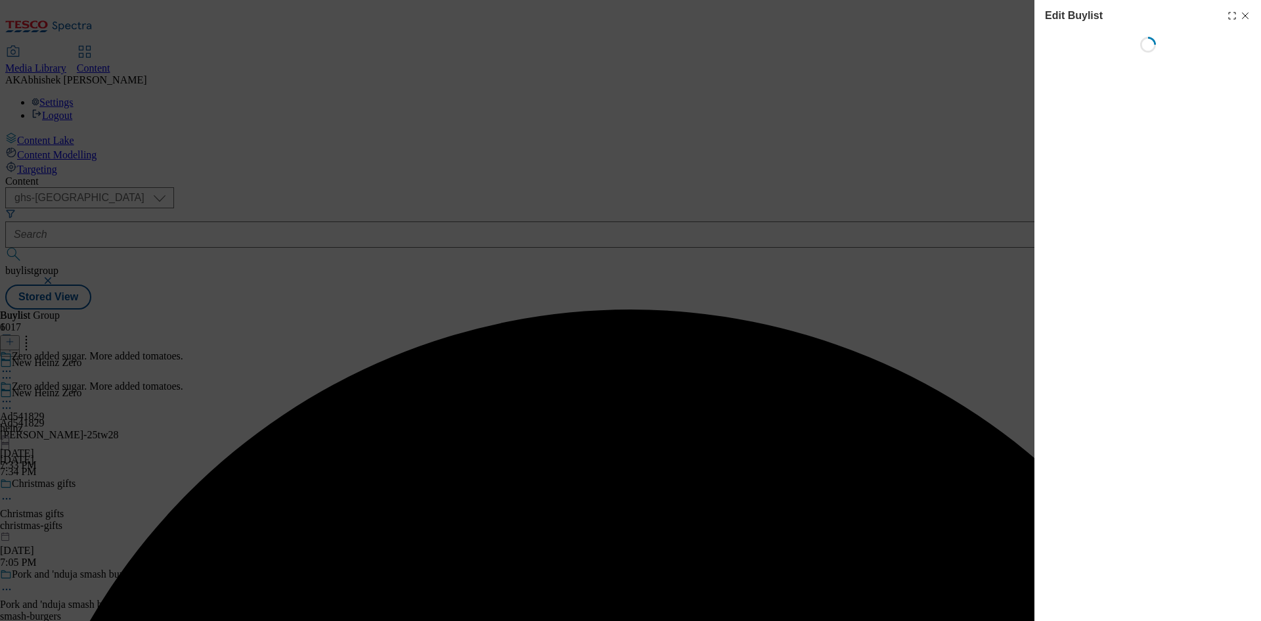
select select "tactical"
select select "supplier funded short term 1-3 weeks"
select select "dunnhumby"
select select "Banner"
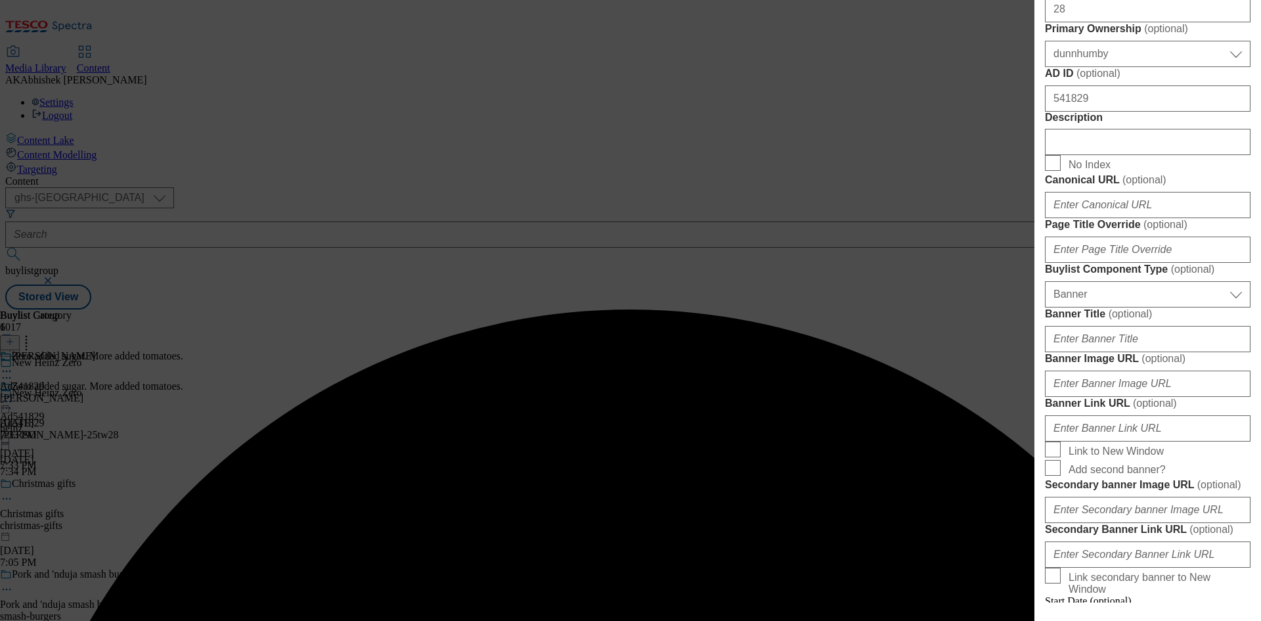
scroll to position [591, 0]
click at [1110, 154] on input "Description" at bounding box center [1148, 140] width 206 height 26
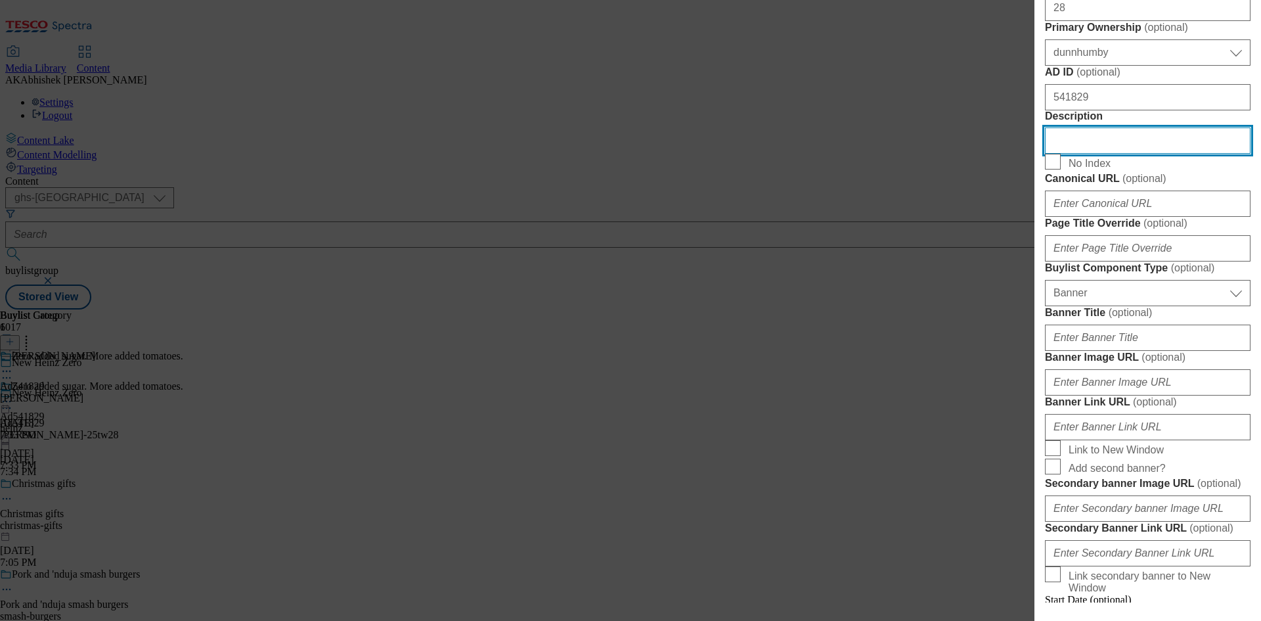
paste input "Heinz No Added Sugar & Salt Tomato Ketchup 425g"
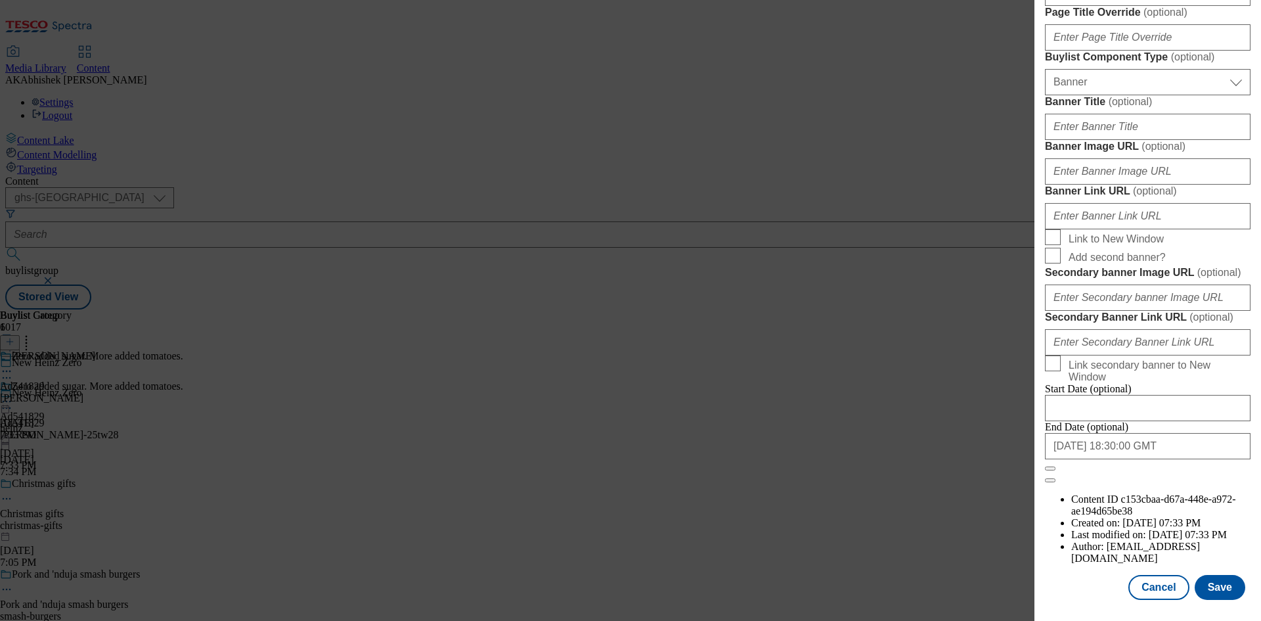
scroll to position [1290, 0]
type input "Heinz No Added Sugar & Salt Tomato Ketchup 425g"
click at [1211, 588] on button "Save" at bounding box center [1220, 587] width 51 height 25
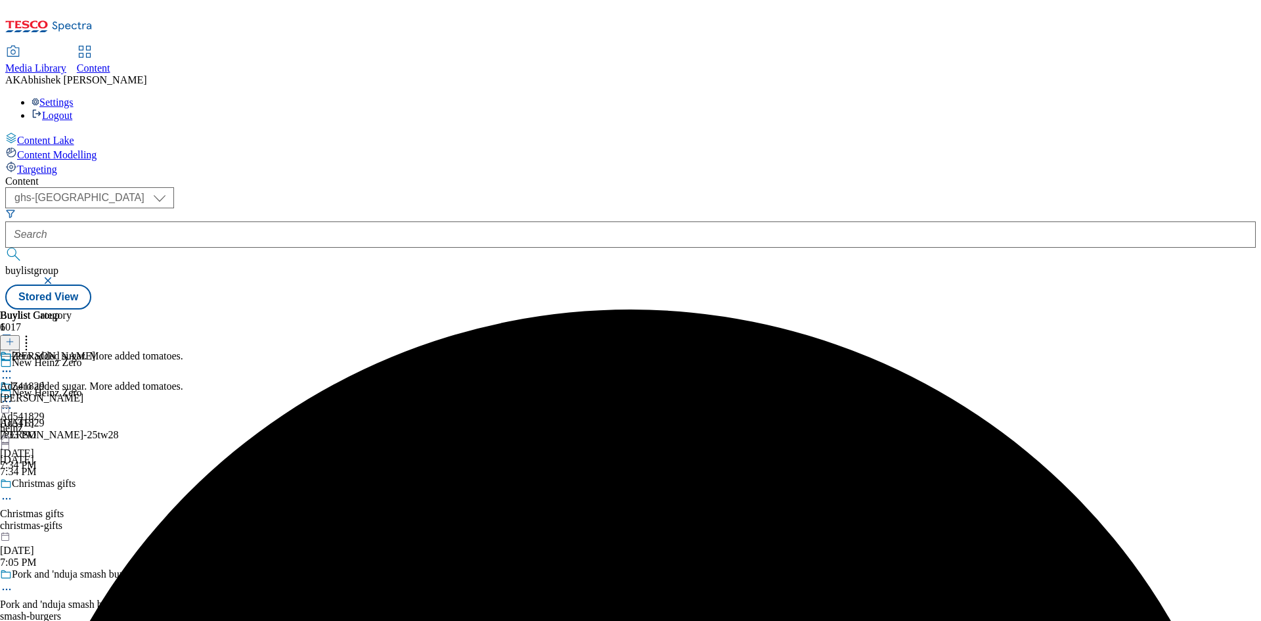
click at [13, 364] on icon at bounding box center [6, 370] width 13 height 13
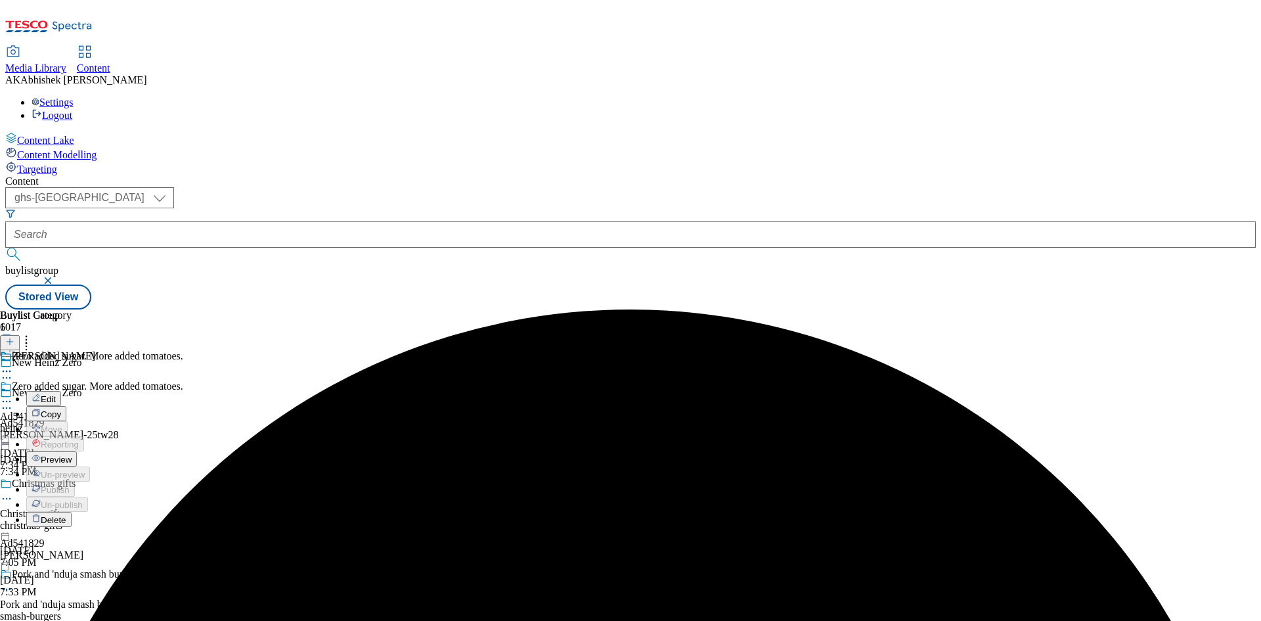
click at [56, 394] on span "Edit" at bounding box center [48, 399] width 15 height 10
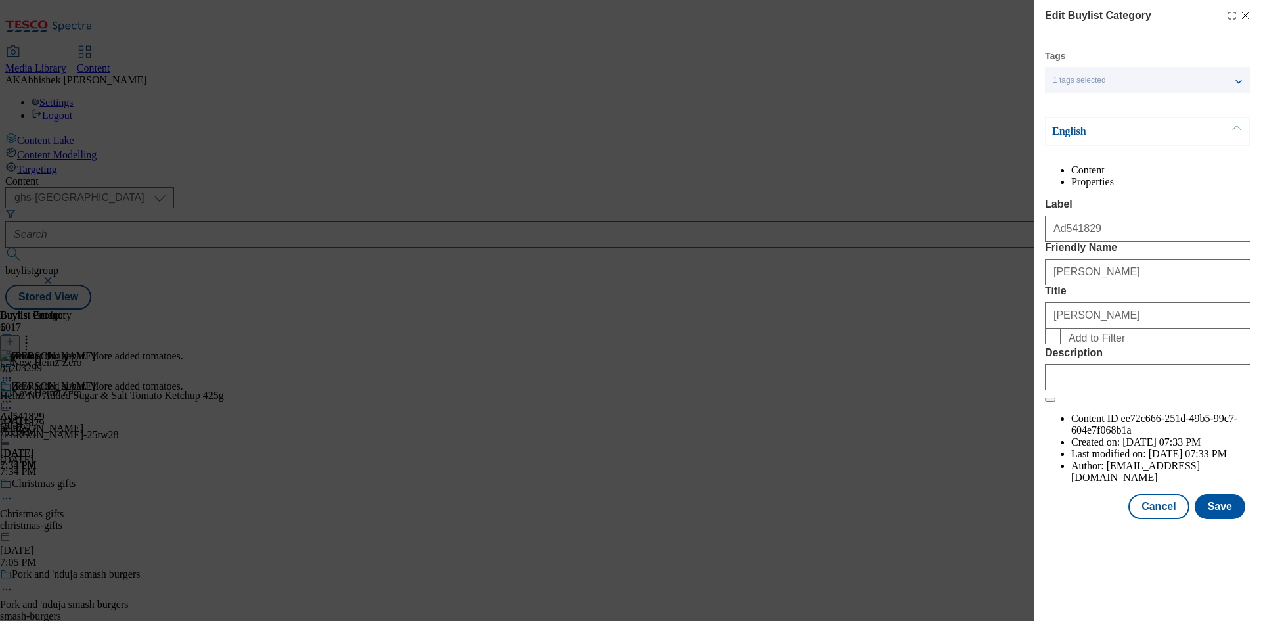
click at [1137, 390] on div "Modal" at bounding box center [1148, 375] width 206 height 32
click at [1145, 390] on input "Description" at bounding box center [1148, 377] width 206 height 26
paste input "Heinz No Added Sugar & Salt Tomato Ketchup 425g"
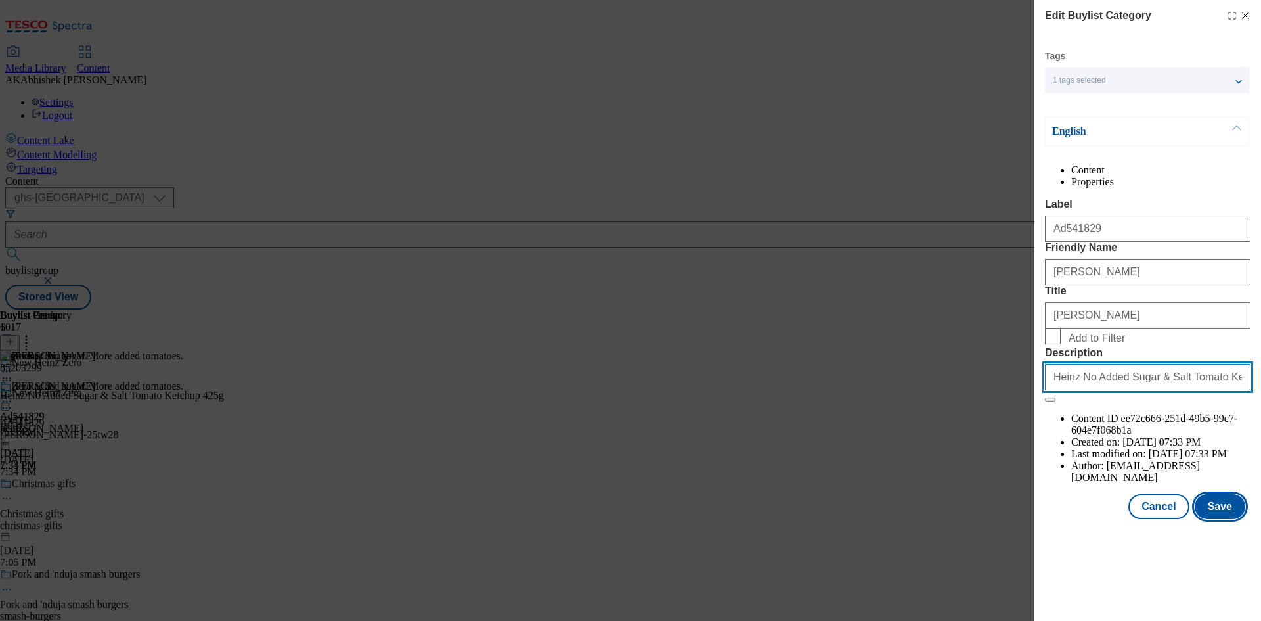
type input "Heinz No Added Sugar & Salt Tomato Ketchup 425g"
click at [1228, 519] on button "Save" at bounding box center [1220, 506] width 51 height 25
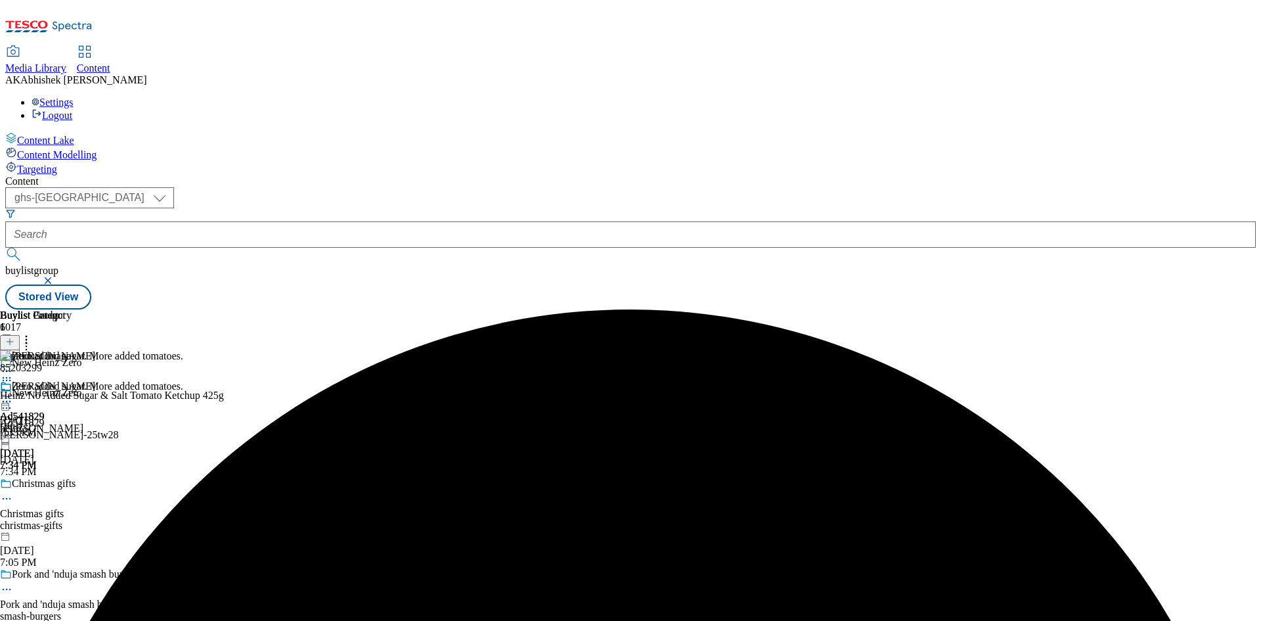
click at [13, 395] on icon at bounding box center [6, 401] width 13 height 13
click at [72, 485] on span "Preview" at bounding box center [56, 490] width 31 height 10
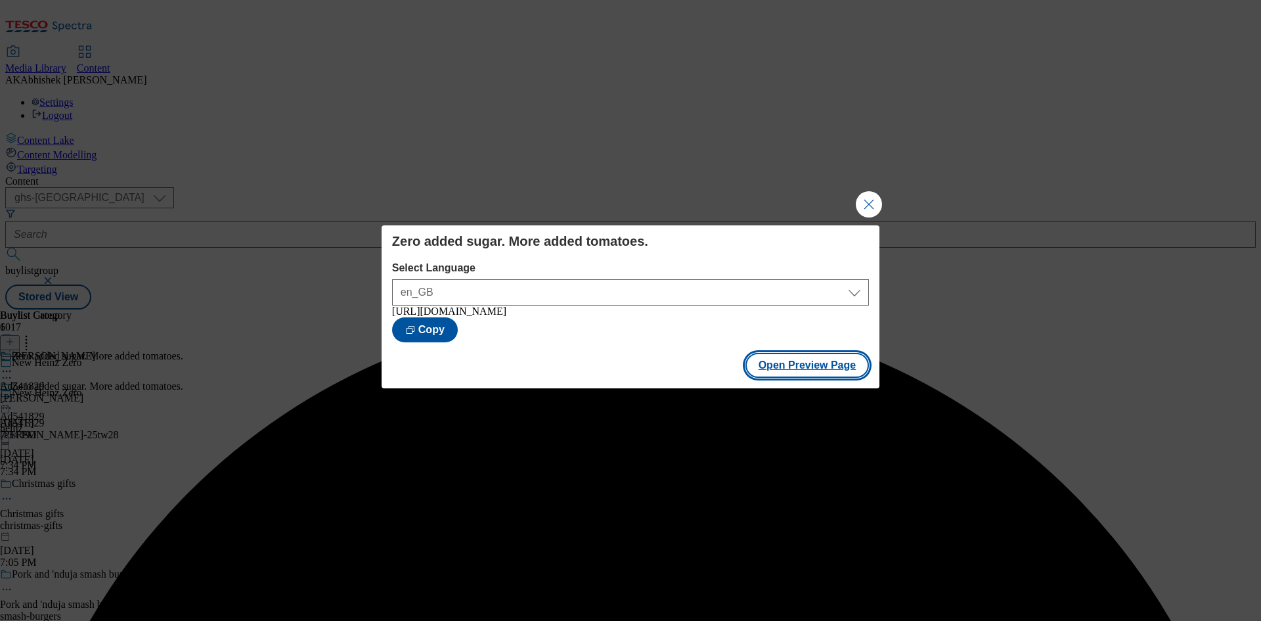
click at [805, 373] on button "Open Preview Page" at bounding box center [807, 365] width 124 height 25
click at [871, 203] on button "Close Modal" at bounding box center [869, 204] width 26 height 26
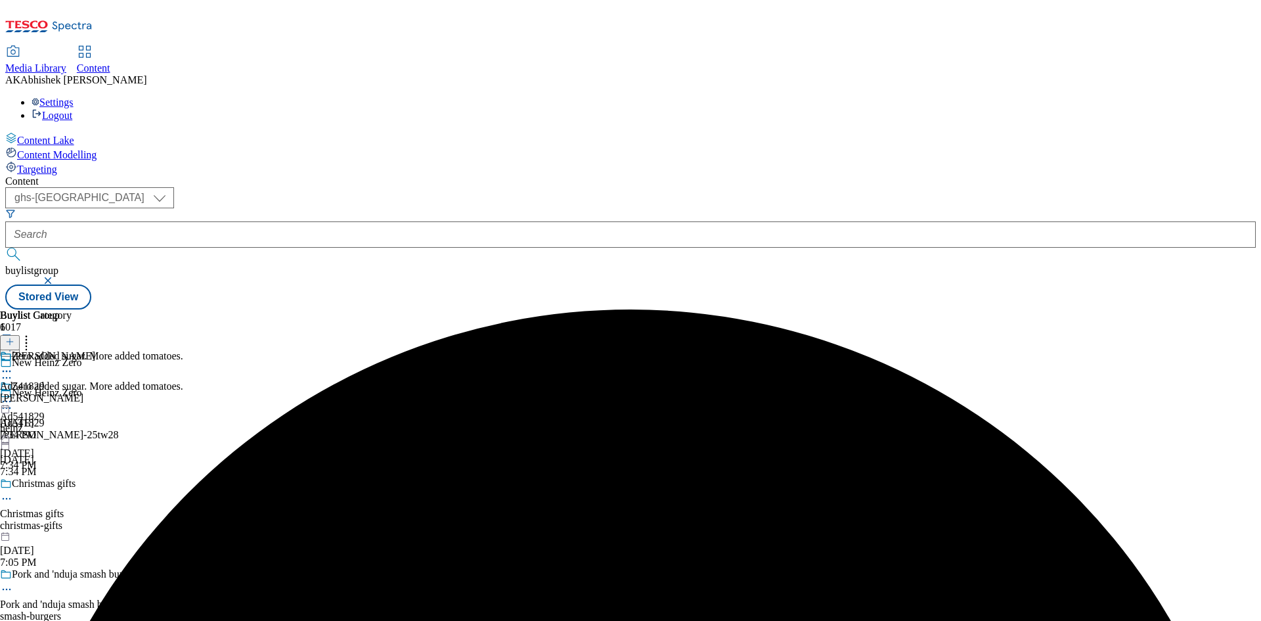
drag, startPoint x: 611, startPoint y: 207, endPoint x: 621, endPoint y: 285, distance: 78.8
click at [13, 395] on icon at bounding box center [6, 401] width 13 height 13
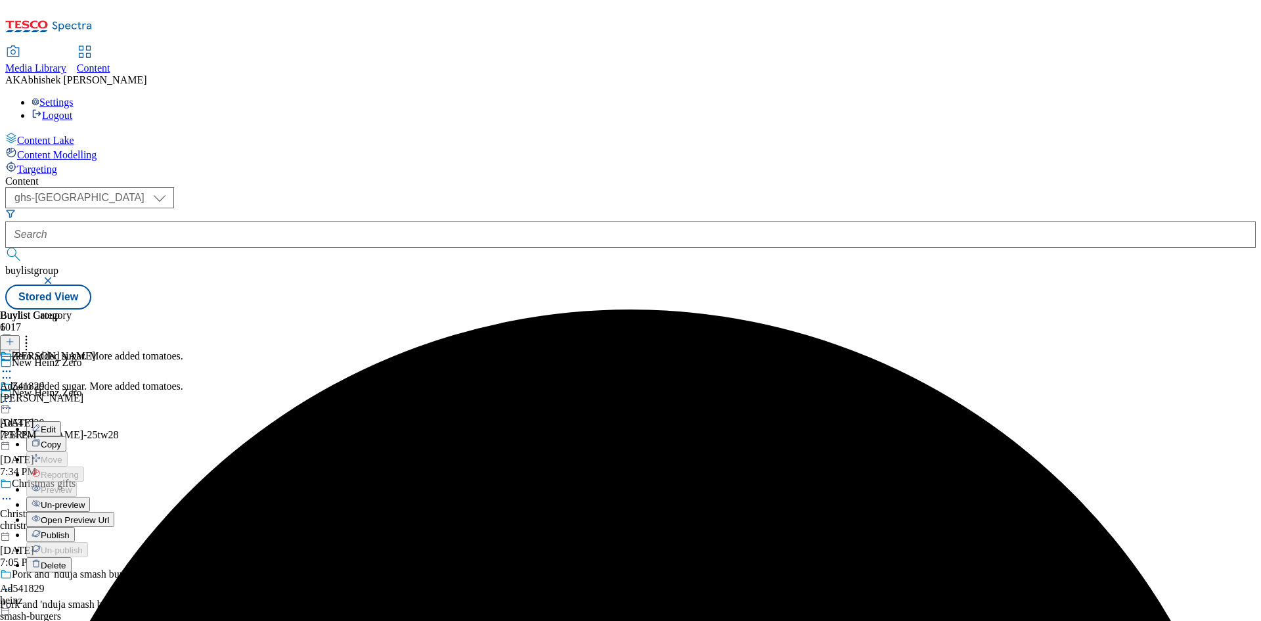
click at [75, 527] on button "Publish" at bounding box center [50, 534] width 49 height 15
